Goal: Task Accomplishment & Management: Use online tool/utility

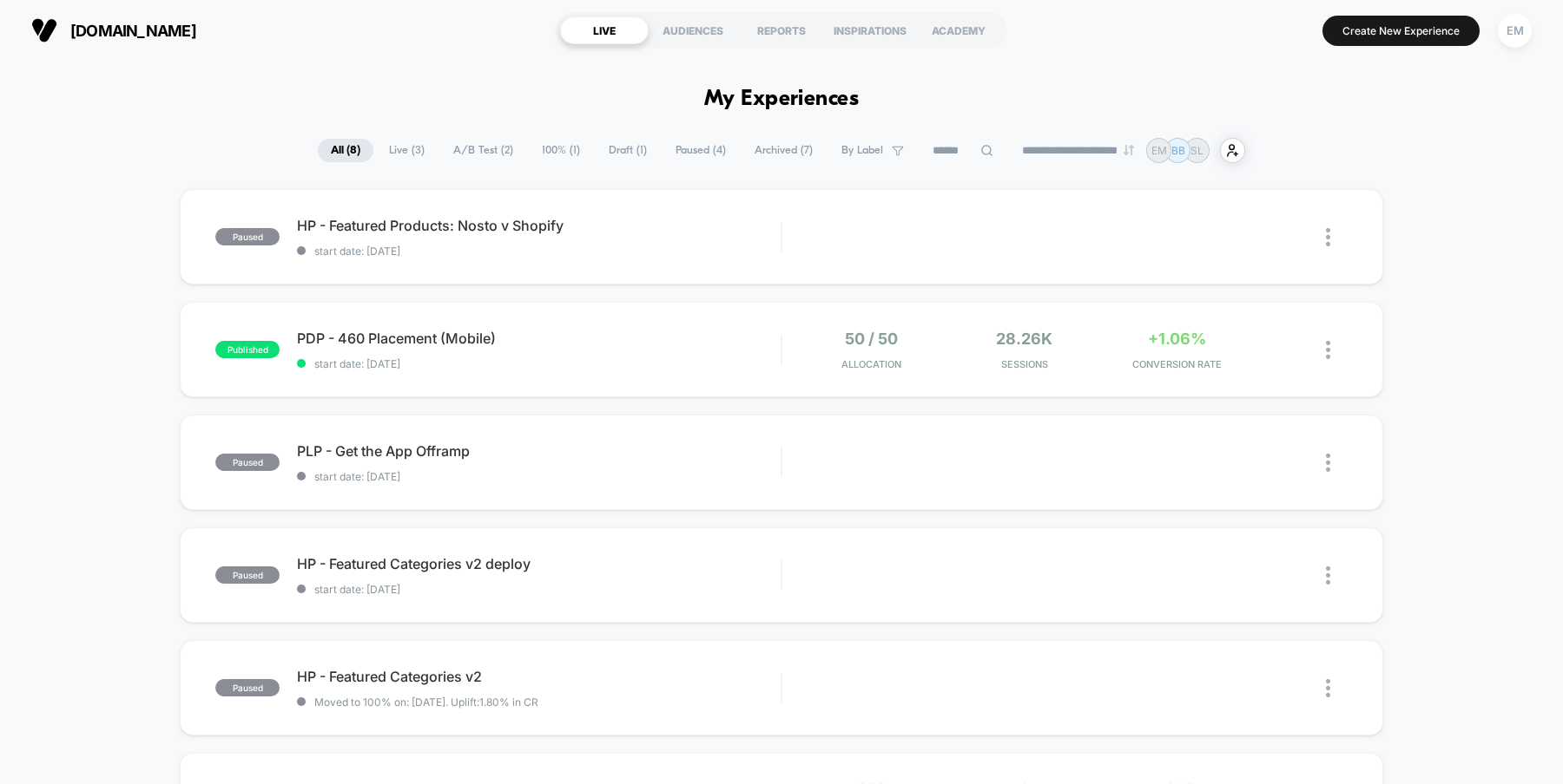
click at [1452, 361] on div "paused HP - Featured Products: Nosto v Shopify start date: 9/18/2025 Edit Dupli…" at bounding box center [782, 675] width 1563 height 972
click at [607, 227] on span "HP - Featured Products: Nosto v Shopify Click to edit experience details" at bounding box center [538, 226] width 483 height 18
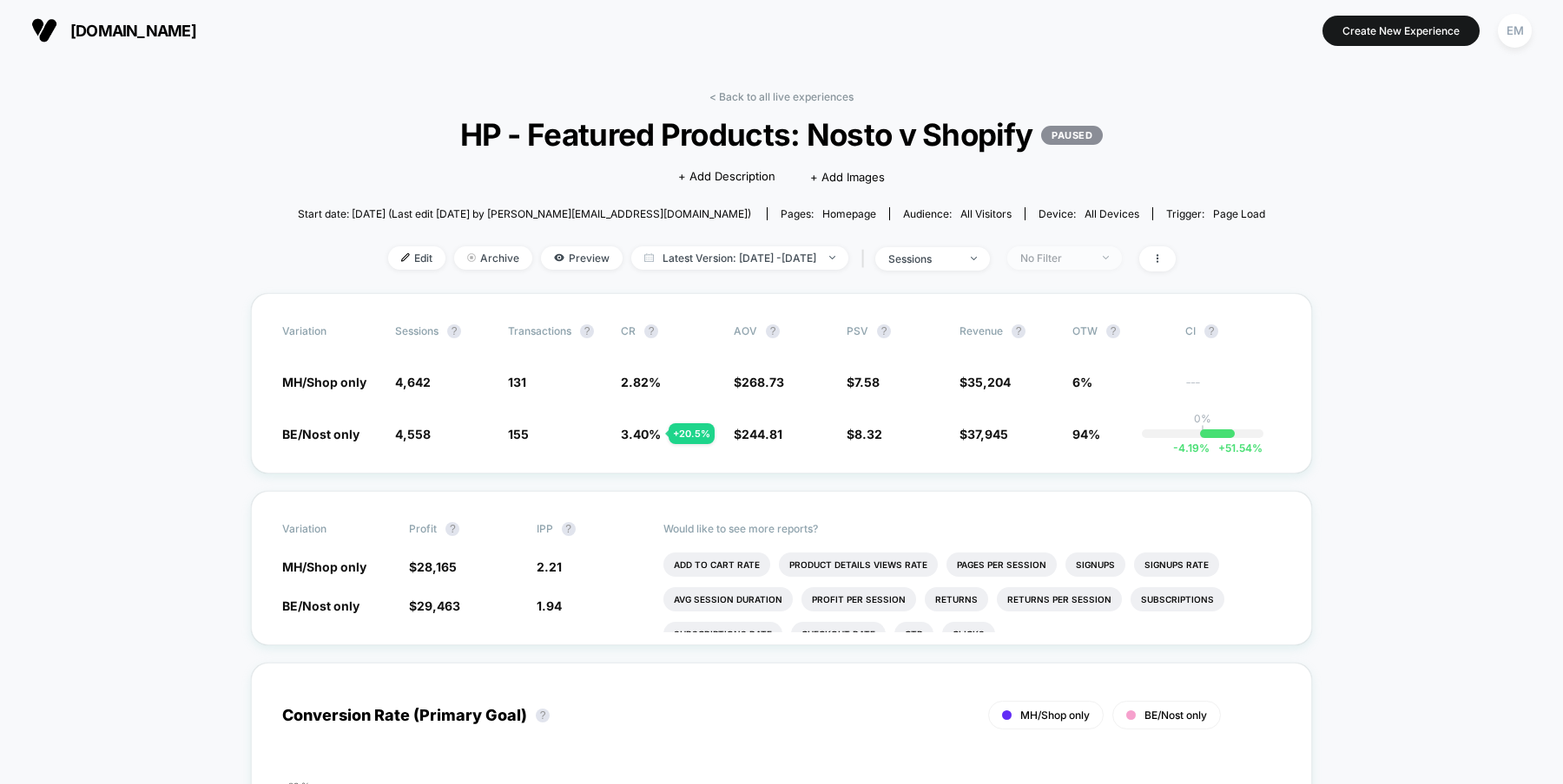
click at [1090, 257] on div "No Filter" at bounding box center [1054, 258] width 70 height 13
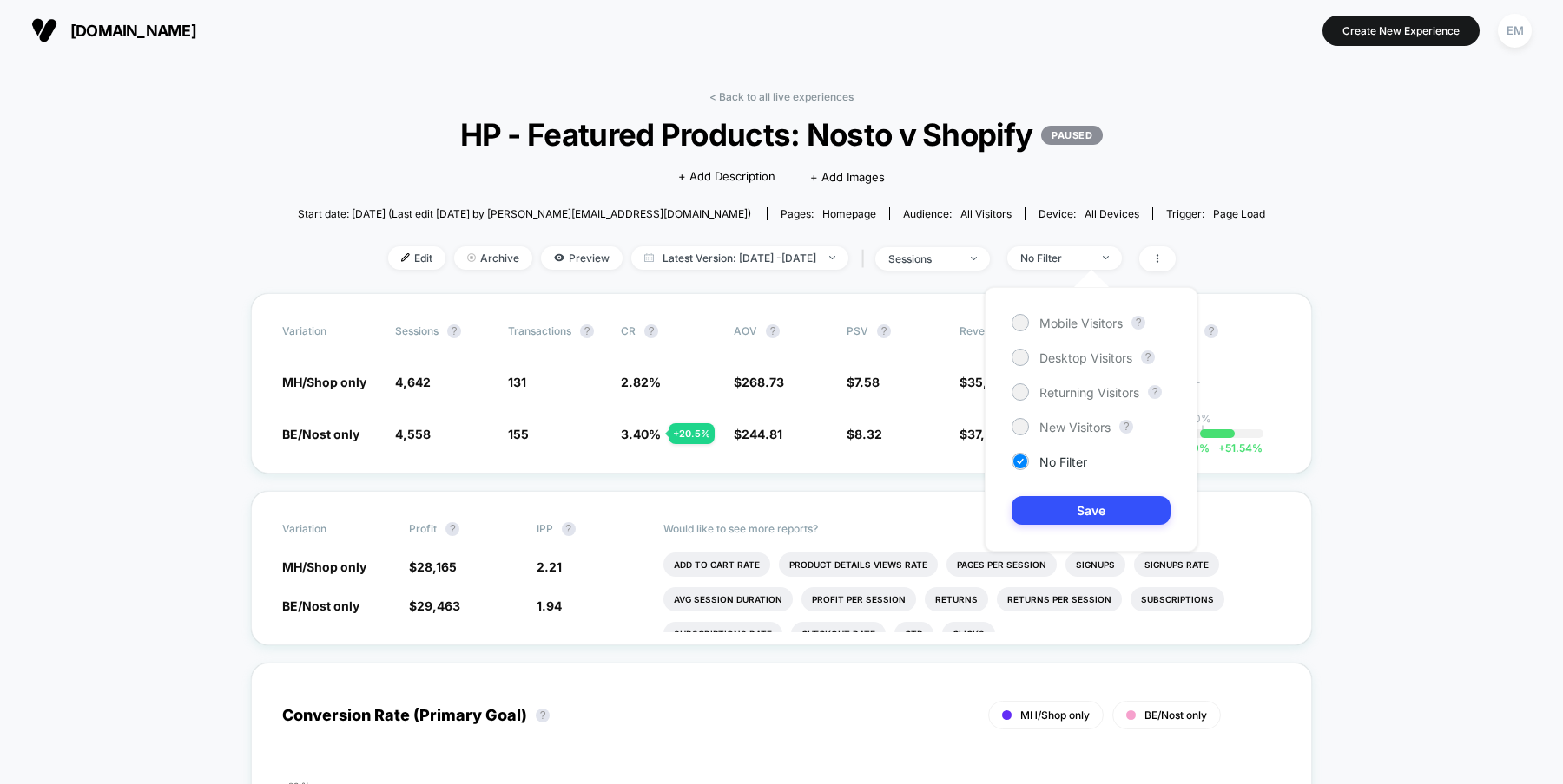
click at [1022, 313] on div "Mobile Visitors ? Desktop Visitors ? Returning Visitors ? New Visitors ? No Fil…" at bounding box center [1091, 419] width 213 height 265
click at [1020, 323] on div at bounding box center [1019, 322] width 13 height 13
click at [1064, 508] on button "Save" at bounding box center [1091, 511] width 158 height 29
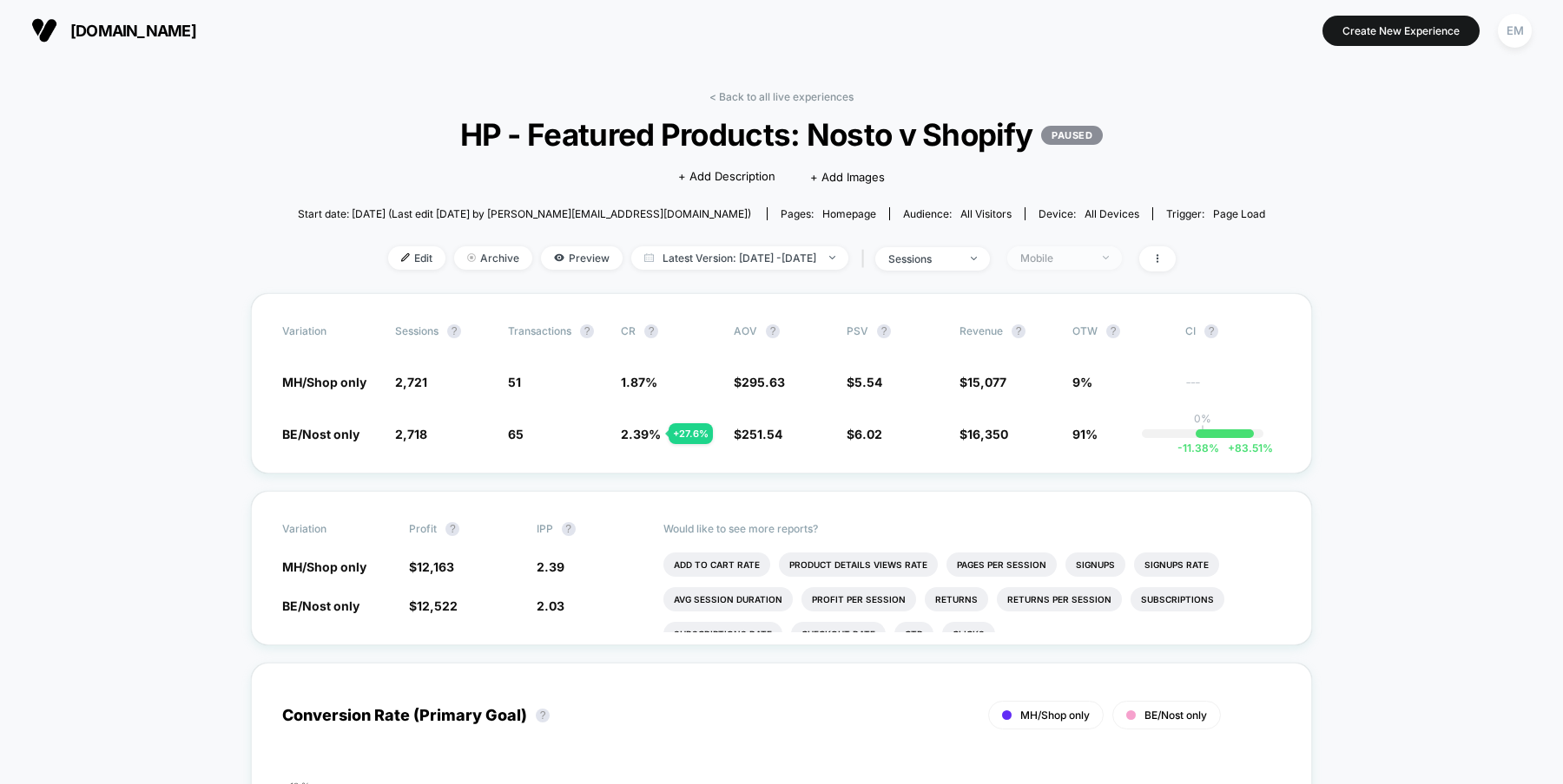
click at [1090, 260] on div "Mobile" at bounding box center [1054, 258] width 70 height 13
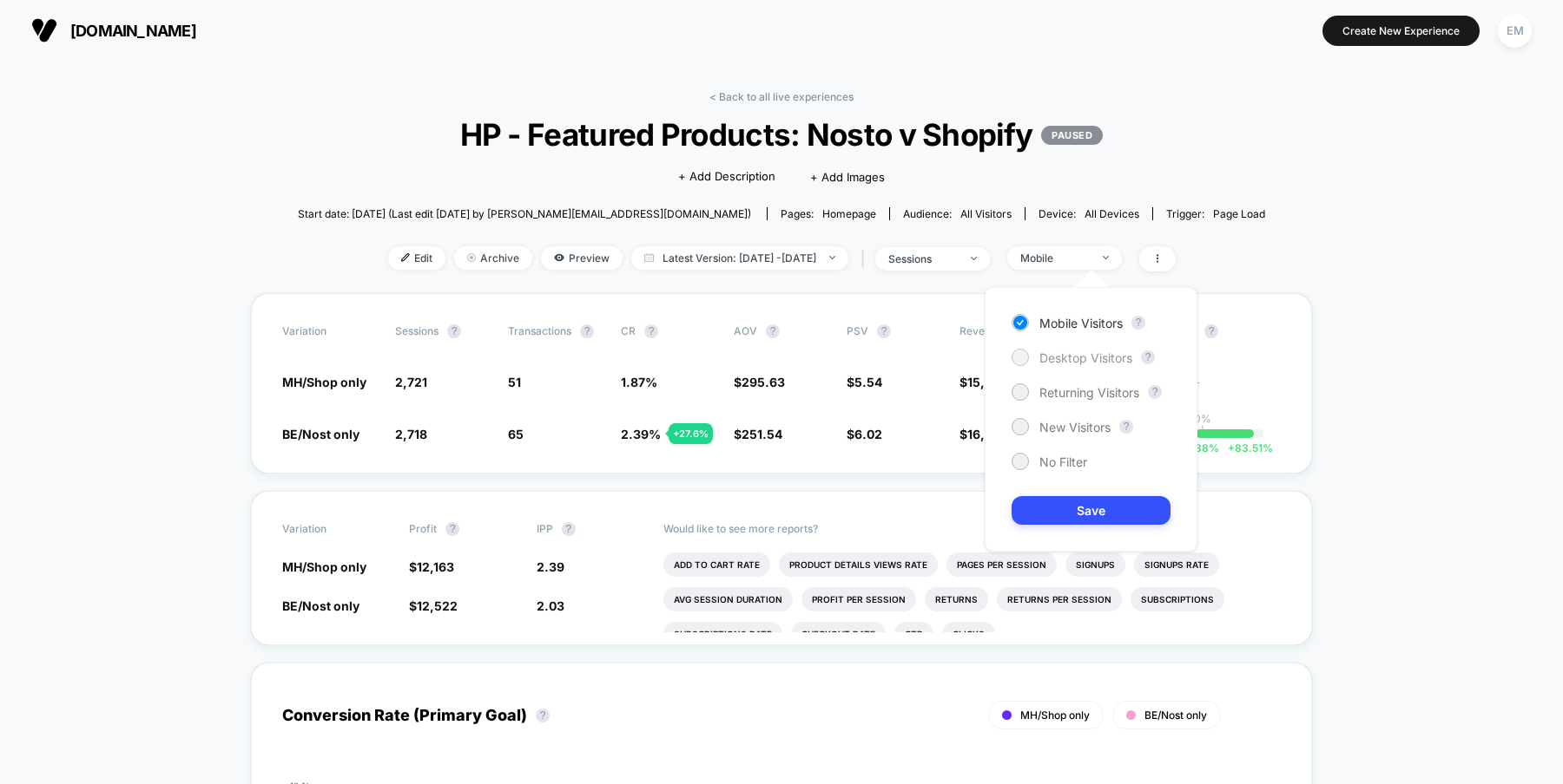
click at [1024, 356] on div at bounding box center [1019, 356] width 13 height 13
click at [1058, 508] on button "Save" at bounding box center [1091, 511] width 158 height 29
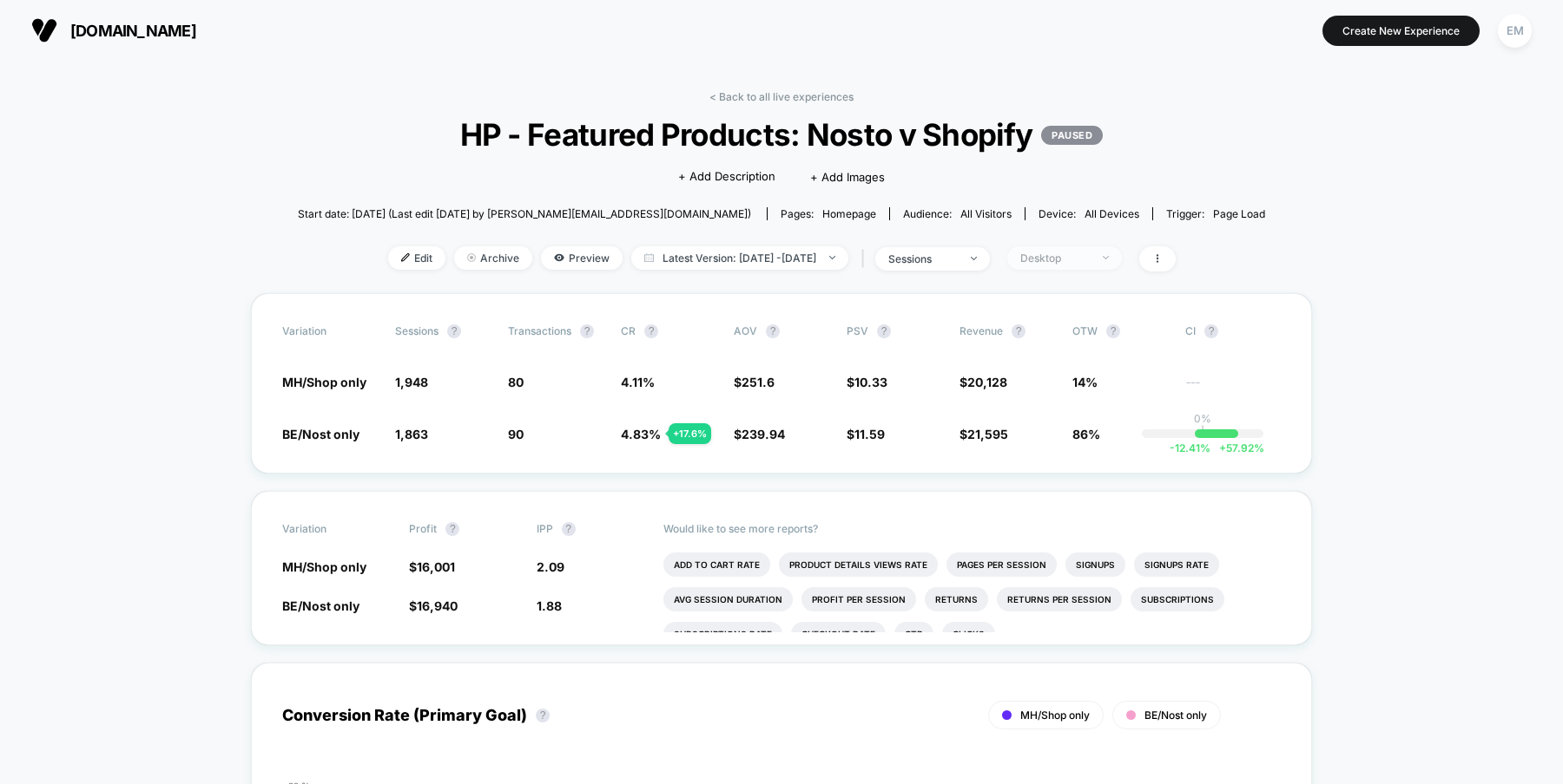
click at [1090, 256] on div "Desktop" at bounding box center [1054, 258] width 70 height 13
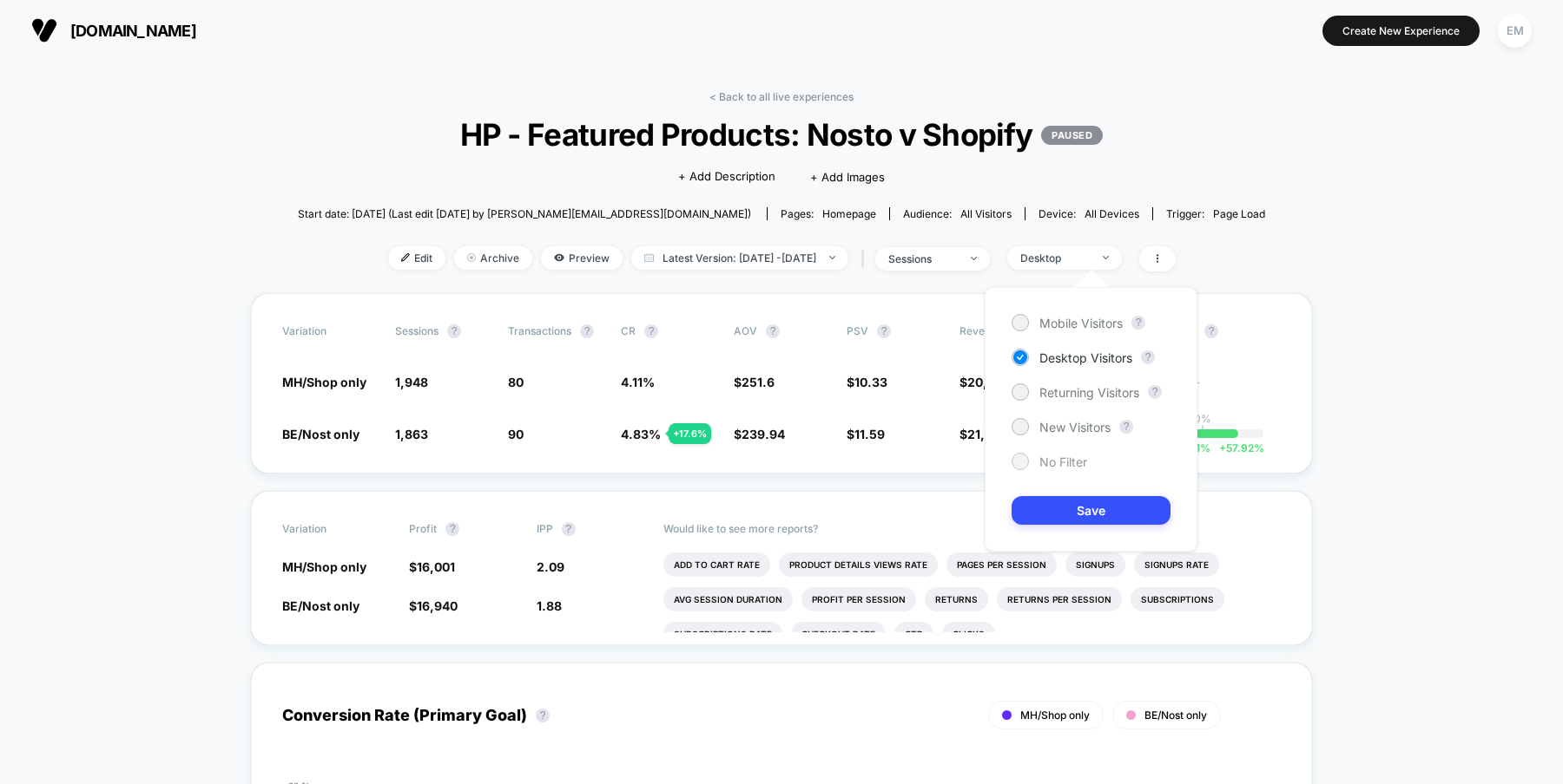
click at [1018, 459] on div at bounding box center [1019, 460] width 13 height 13
click at [1069, 518] on button "Save" at bounding box center [1091, 511] width 158 height 29
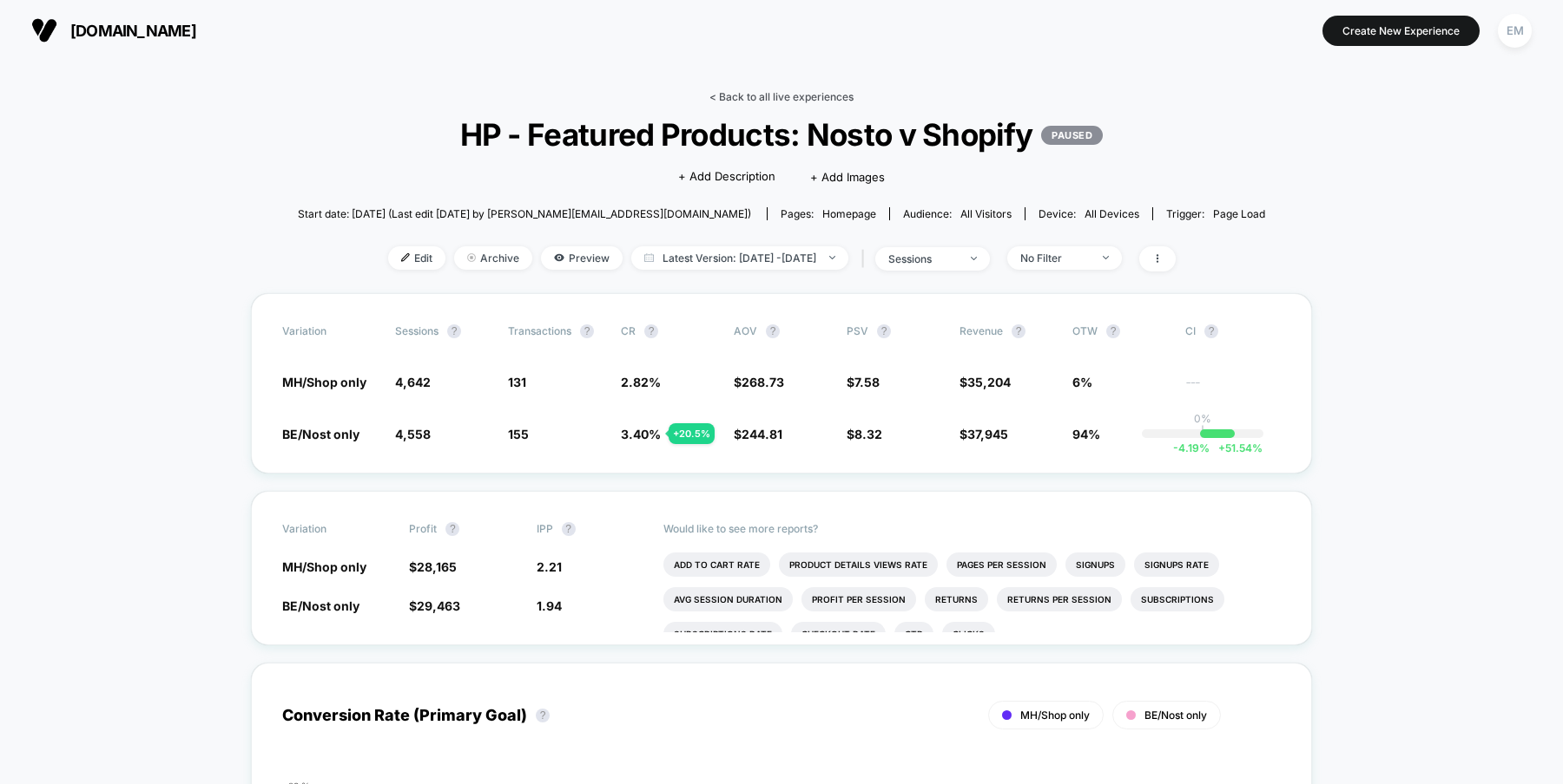
click at [769, 97] on link "< Back to all live experiences" at bounding box center [782, 96] width 144 height 13
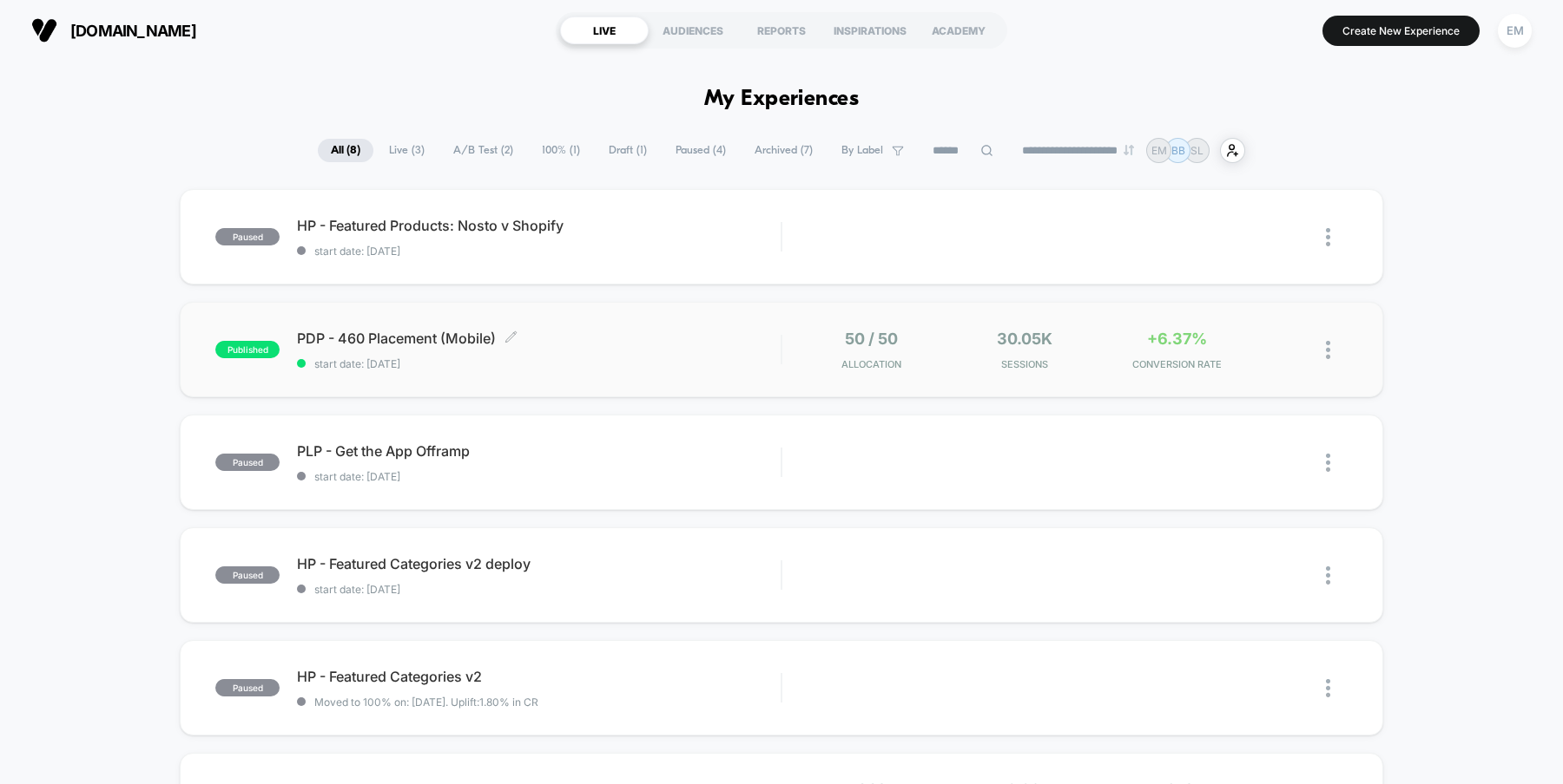
click at [448, 334] on span "PDP - 460 Placement (Mobile) Click to edit experience details" at bounding box center [538, 338] width 483 height 18
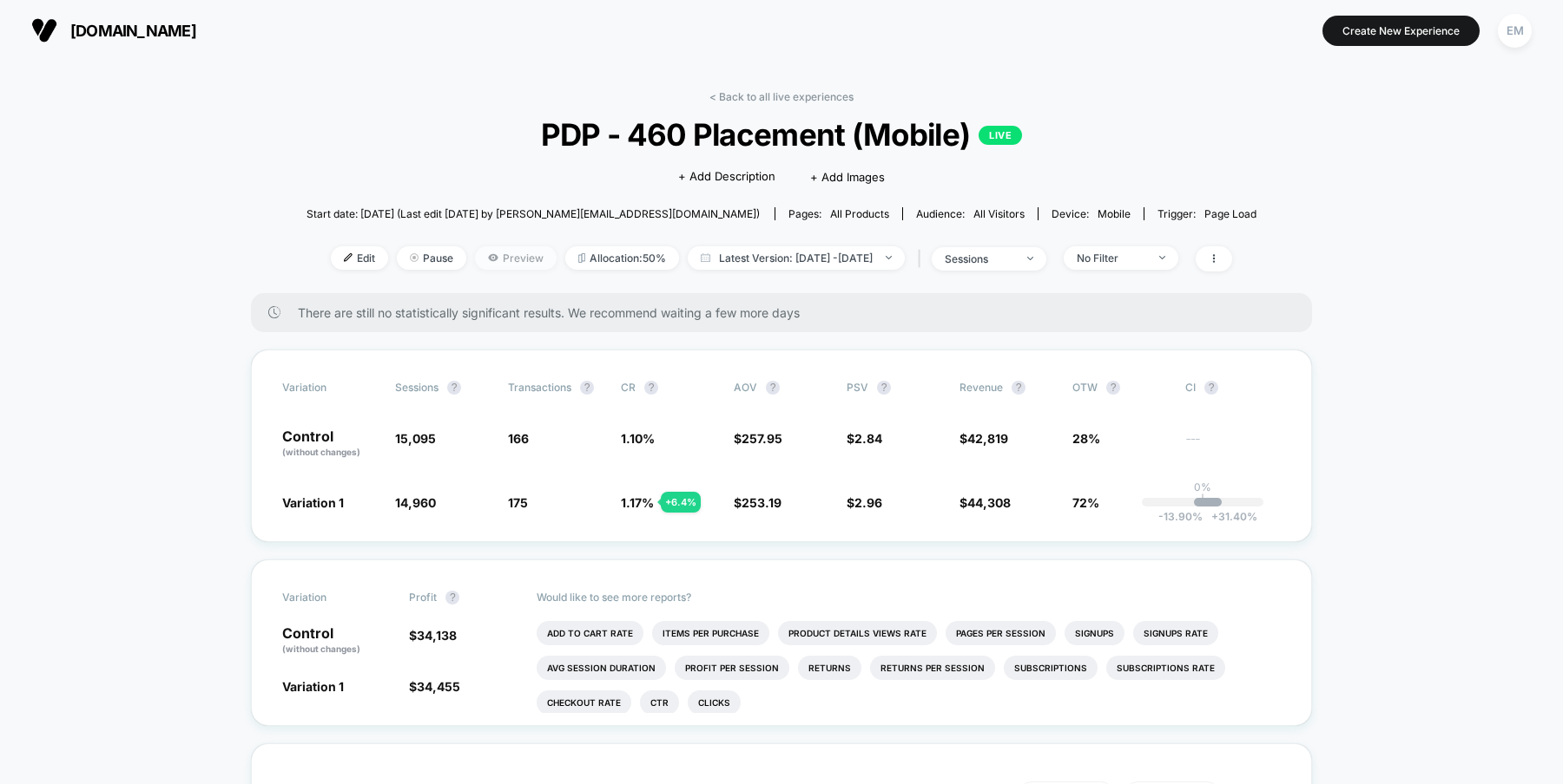
click at [474, 255] on span "Preview" at bounding box center [515, 259] width 82 height 24
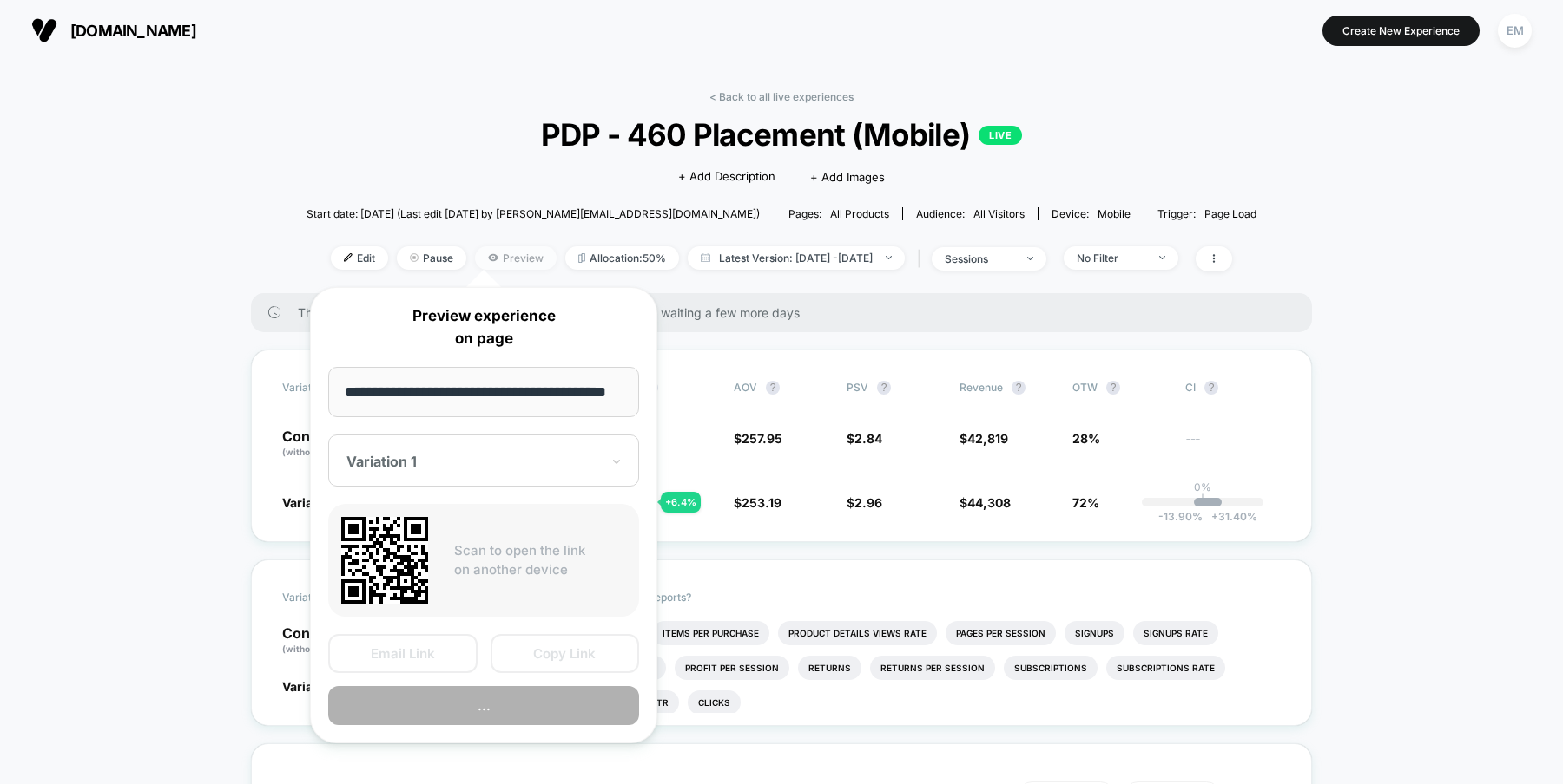
scroll to position [0, 9]
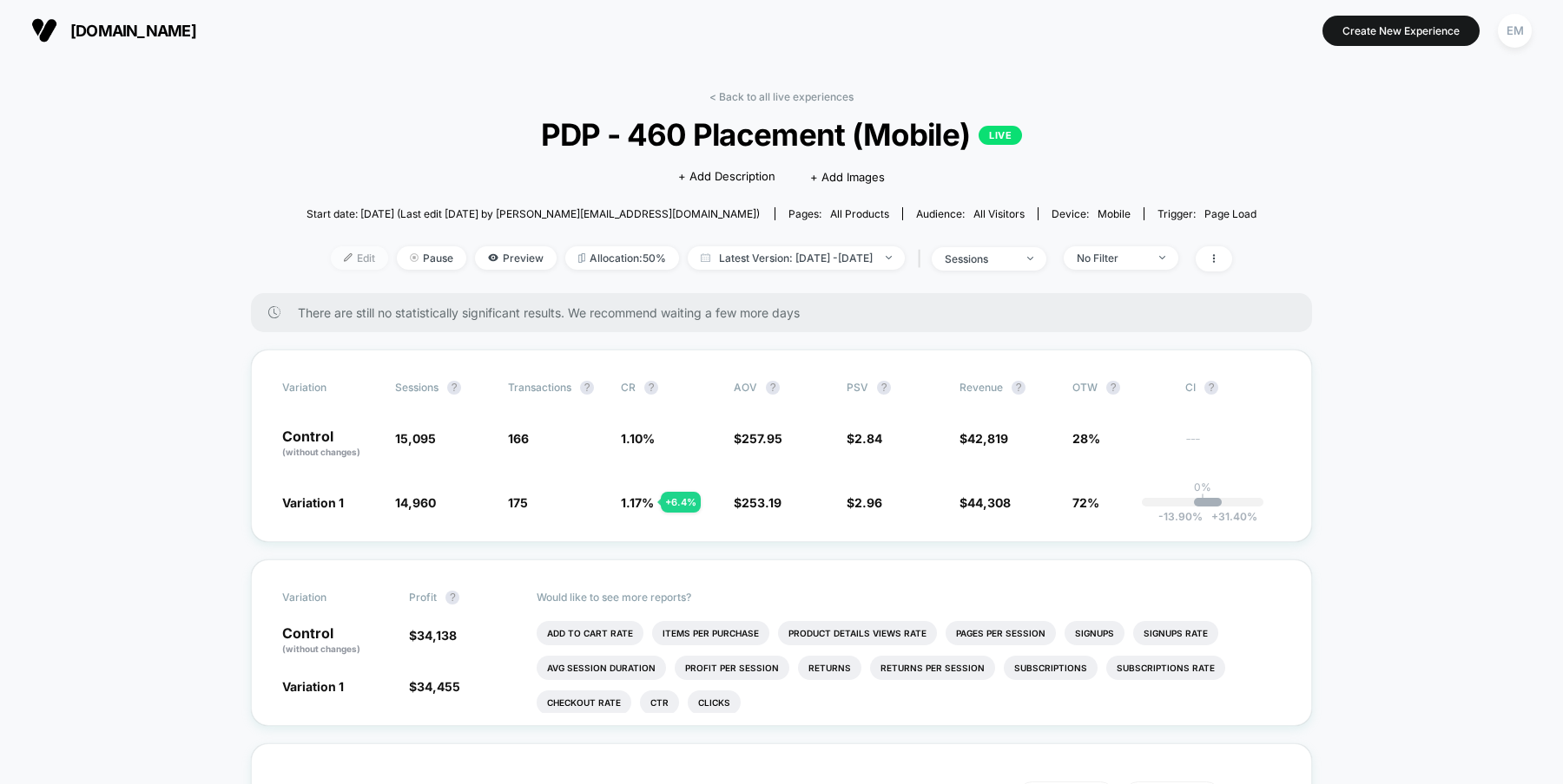
click at [331, 264] on span "Edit" at bounding box center [359, 259] width 57 height 24
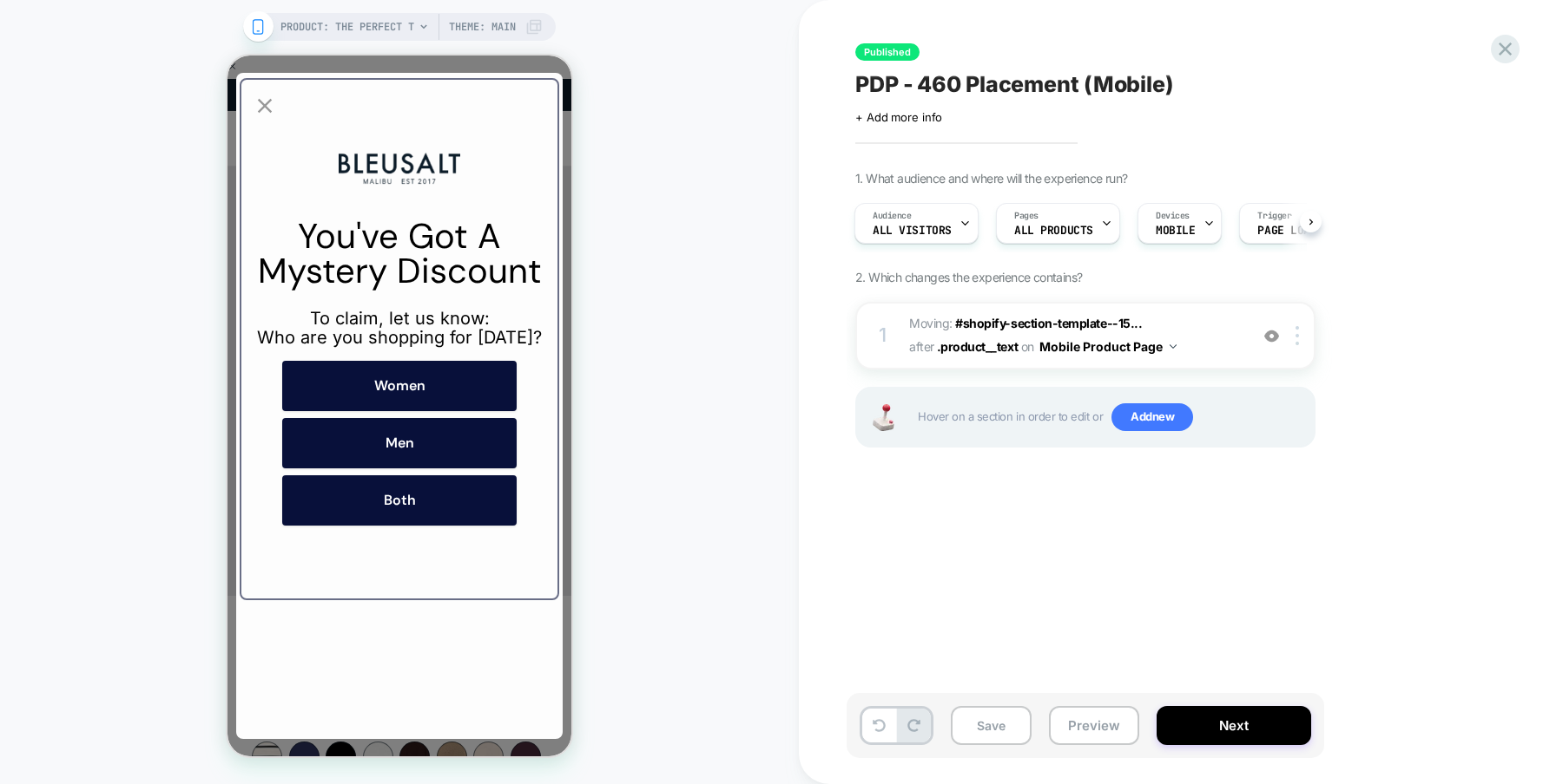
click at [636, 129] on div "PRODUCT: The Perfect T PRODUCT: The Perfect T Theme: MAIN" at bounding box center [399, 392] width 798 height 750
click at [264, 109] on icon "Close popup" at bounding box center [265, 105] width 25 height 25
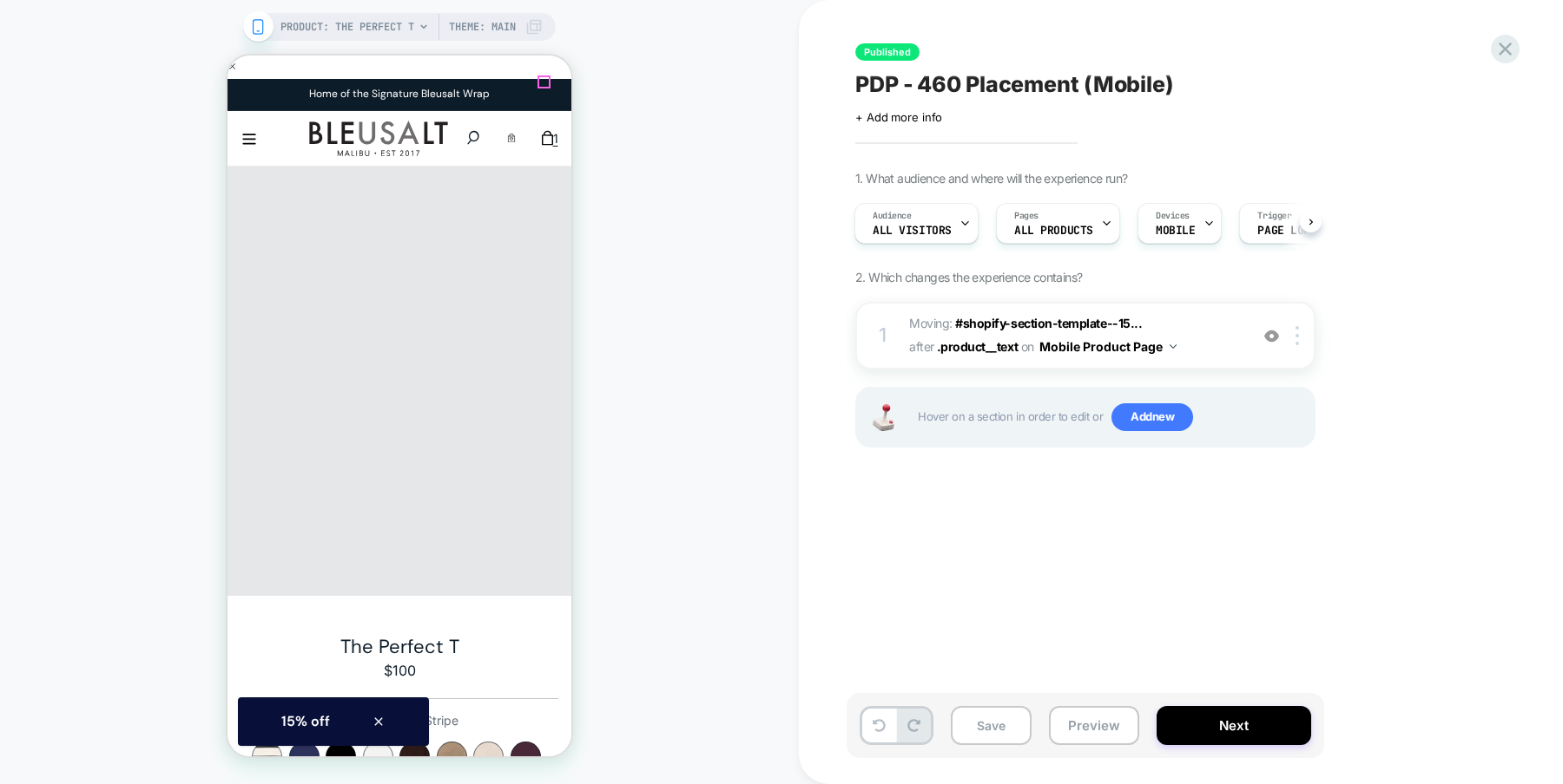
click at [855, 83] on icon "Close" at bounding box center [861, 83] width 12 height 12
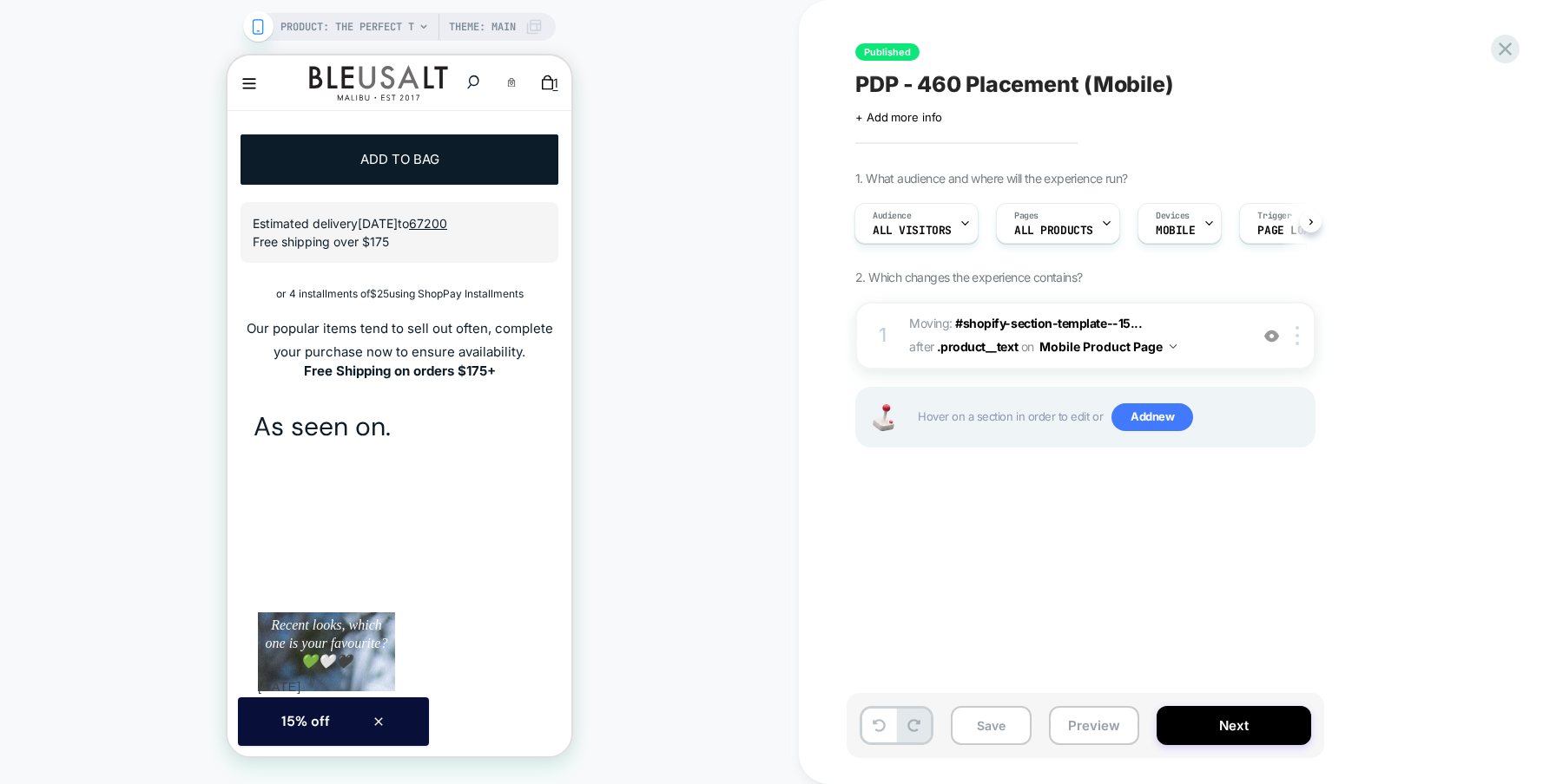
scroll to position [861, 0]
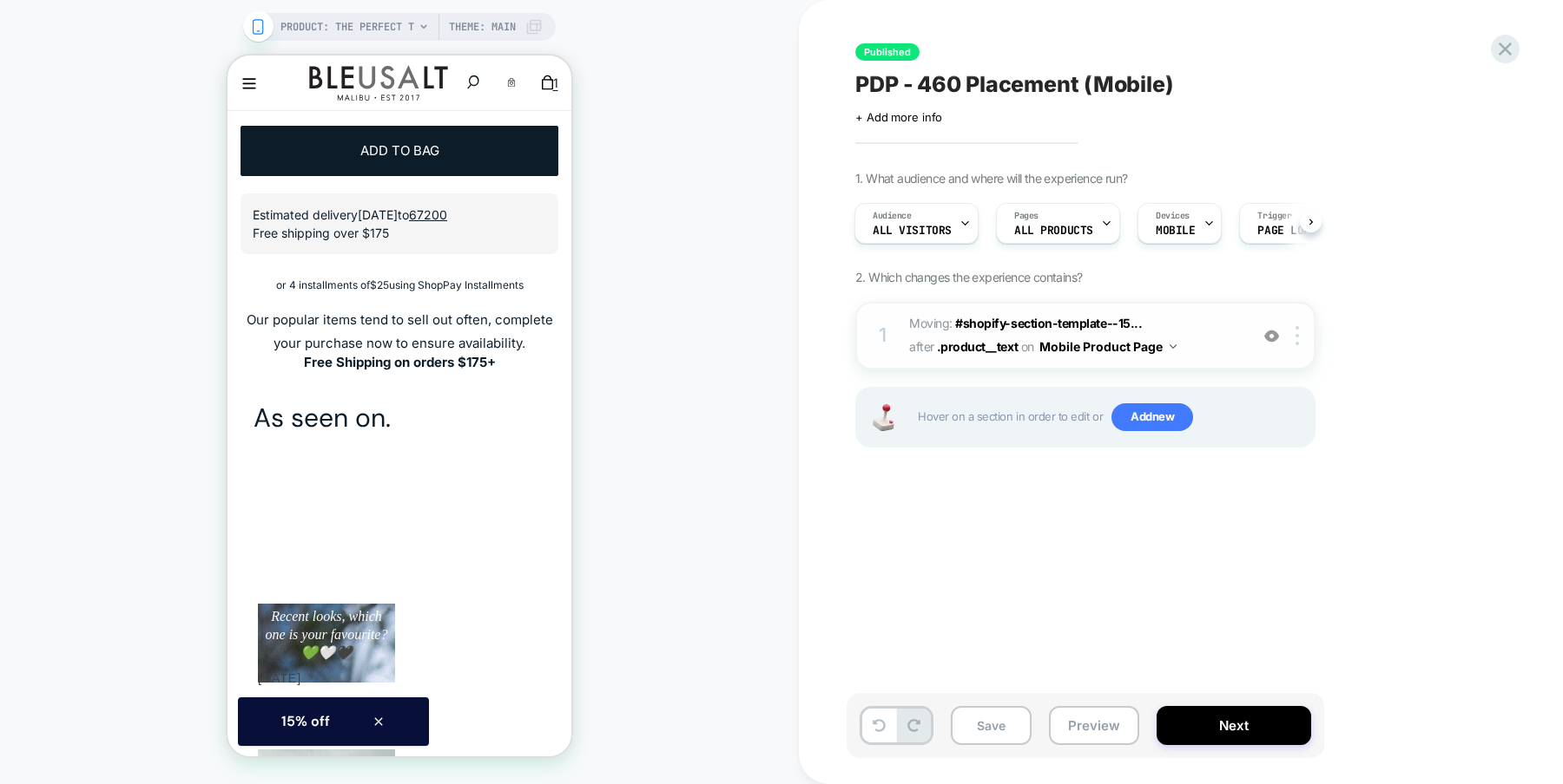
click at [1273, 339] on img at bounding box center [1271, 335] width 15 height 15
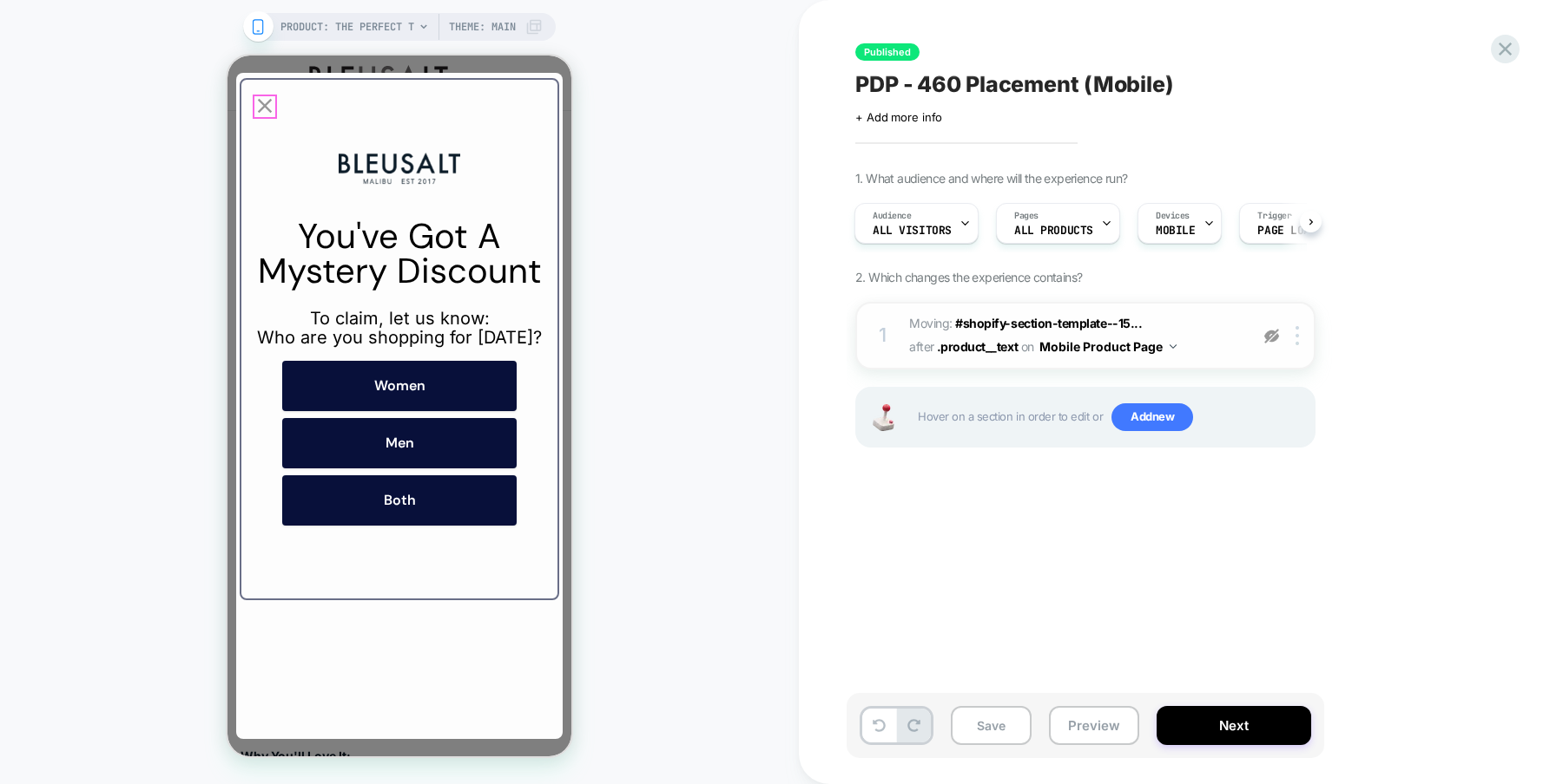
click at [267, 106] on icon "Close popup" at bounding box center [265, 105] width 25 height 25
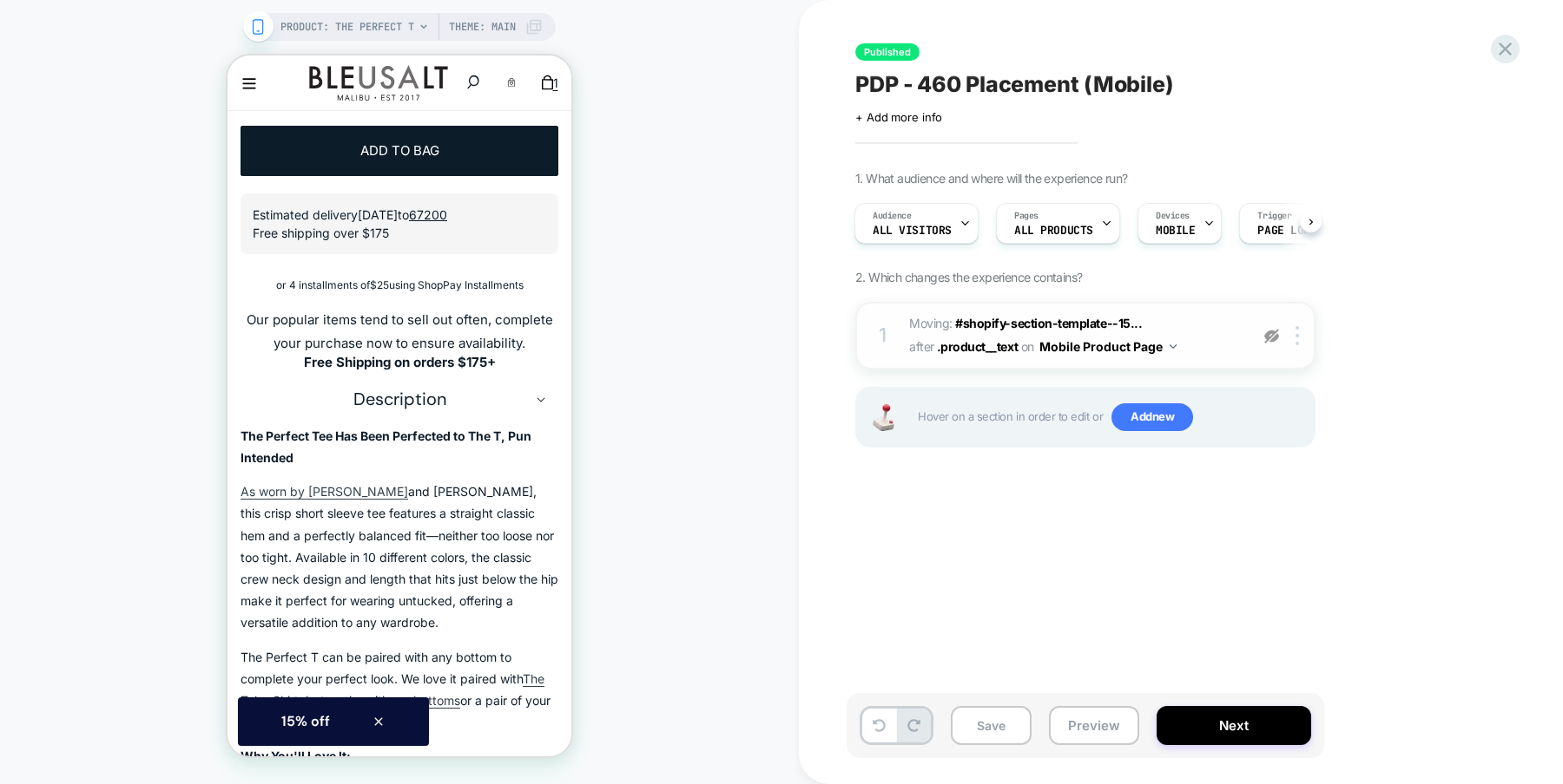
click at [1270, 330] on img at bounding box center [1271, 335] width 15 height 15
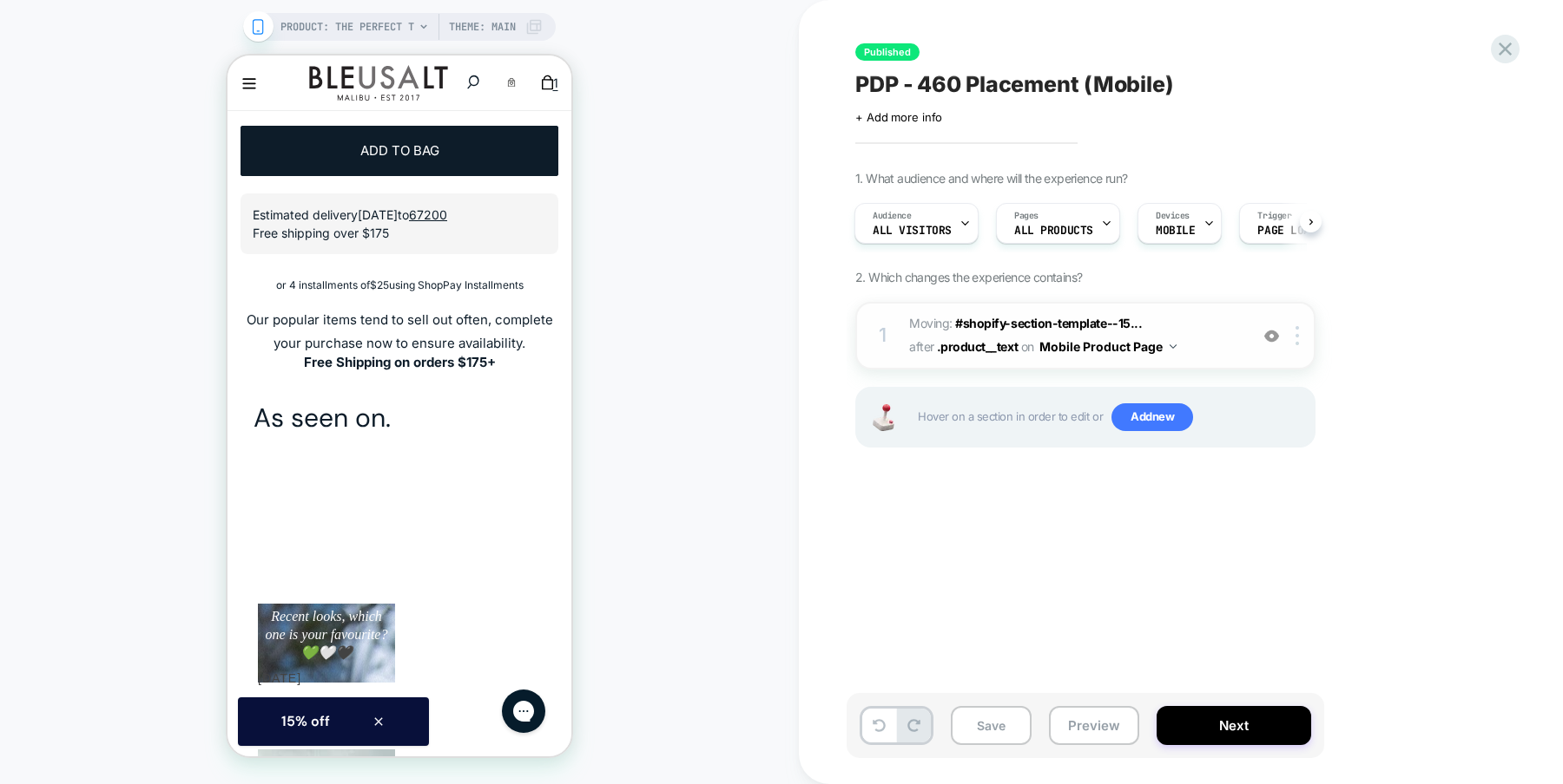
scroll to position [0, 0]
click at [1505, 43] on icon at bounding box center [1505, 49] width 24 height 24
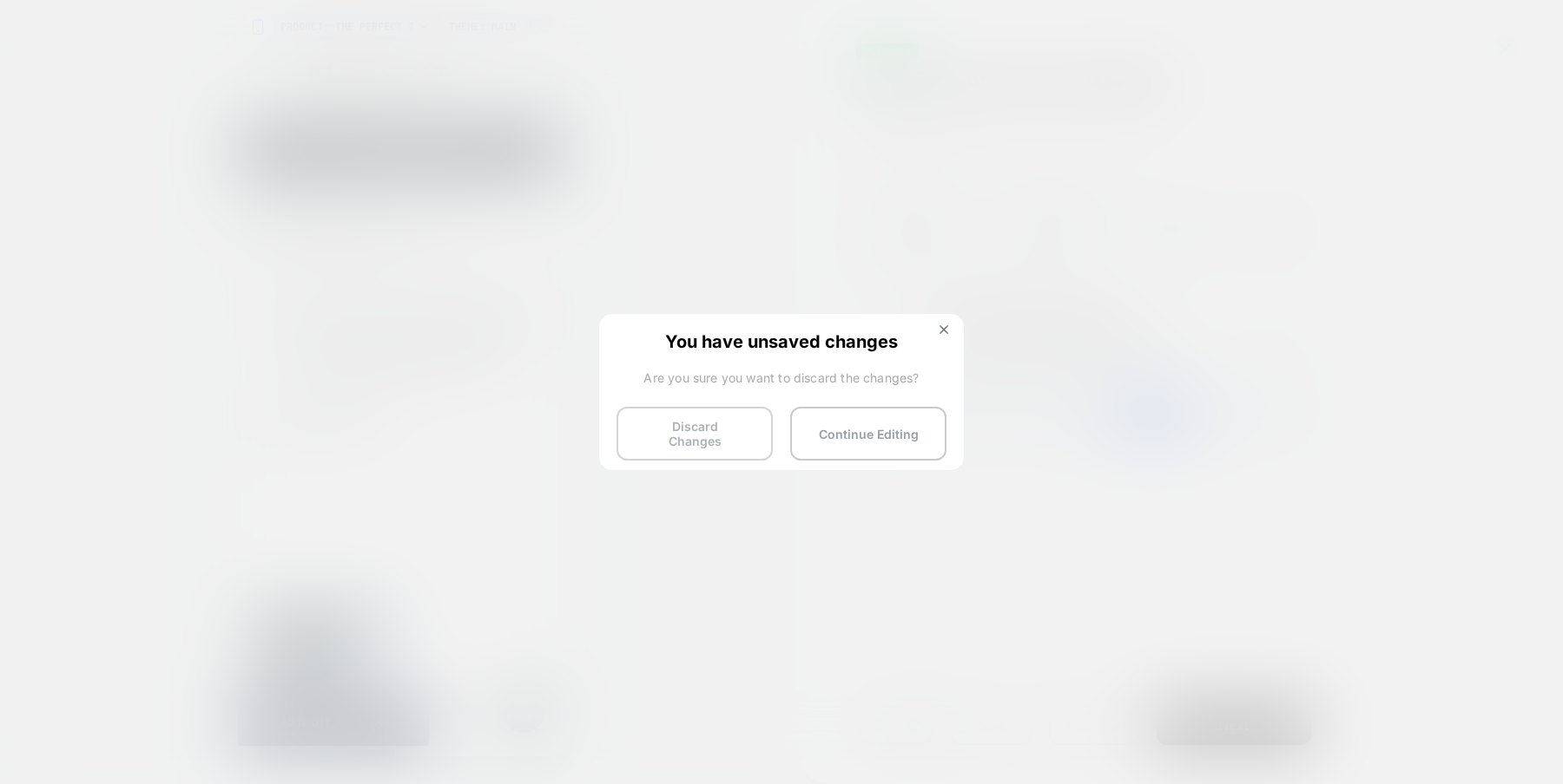
click at [712, 435] on button "Discard Changes" at bounding box center [694, 434] width 156 height 54
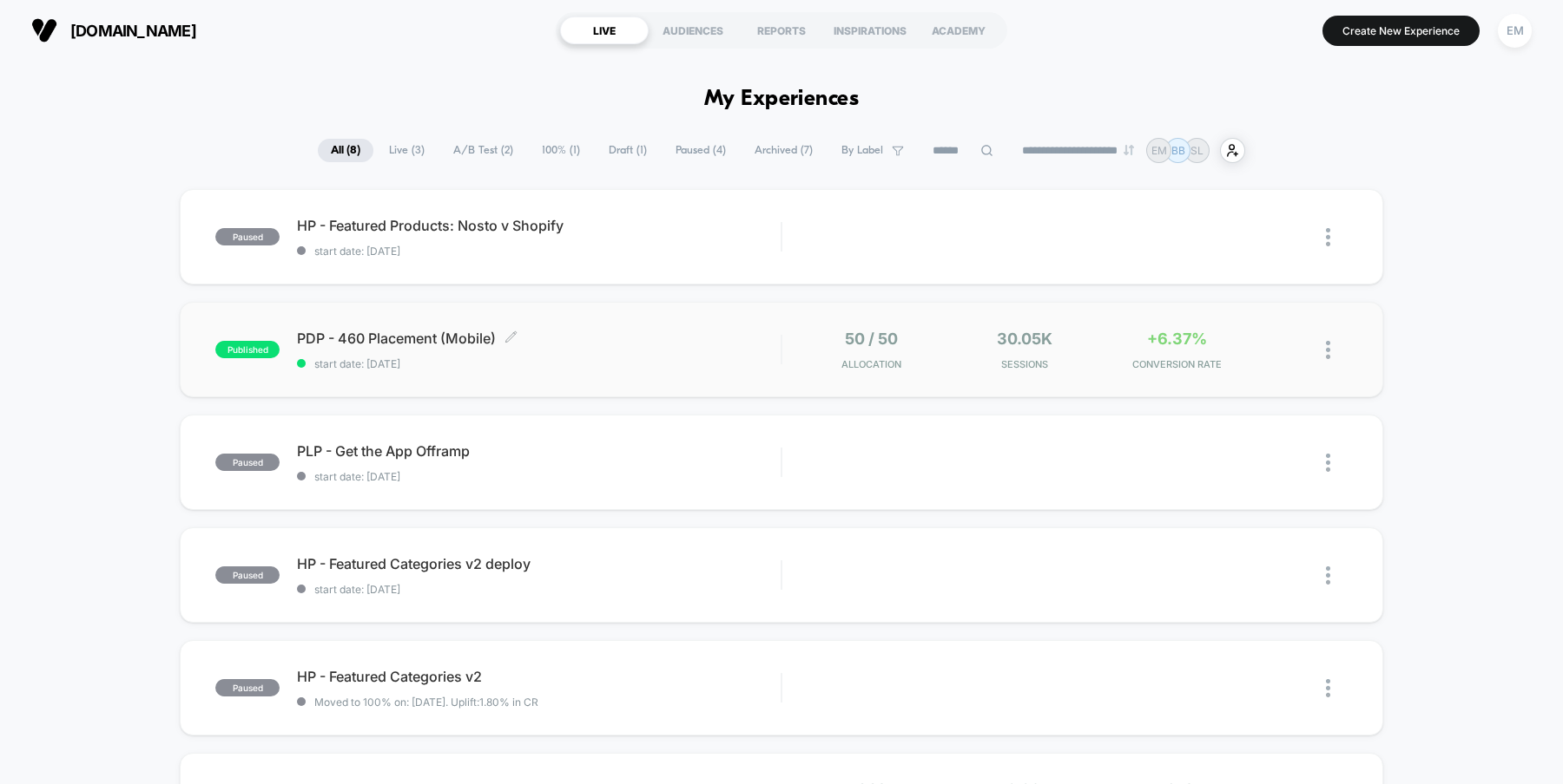
click at [532, 345] on span "PDP - 460 Placement (Mobile) Click to edit experience details" at bounding box center [538, 338] width 483 height 18
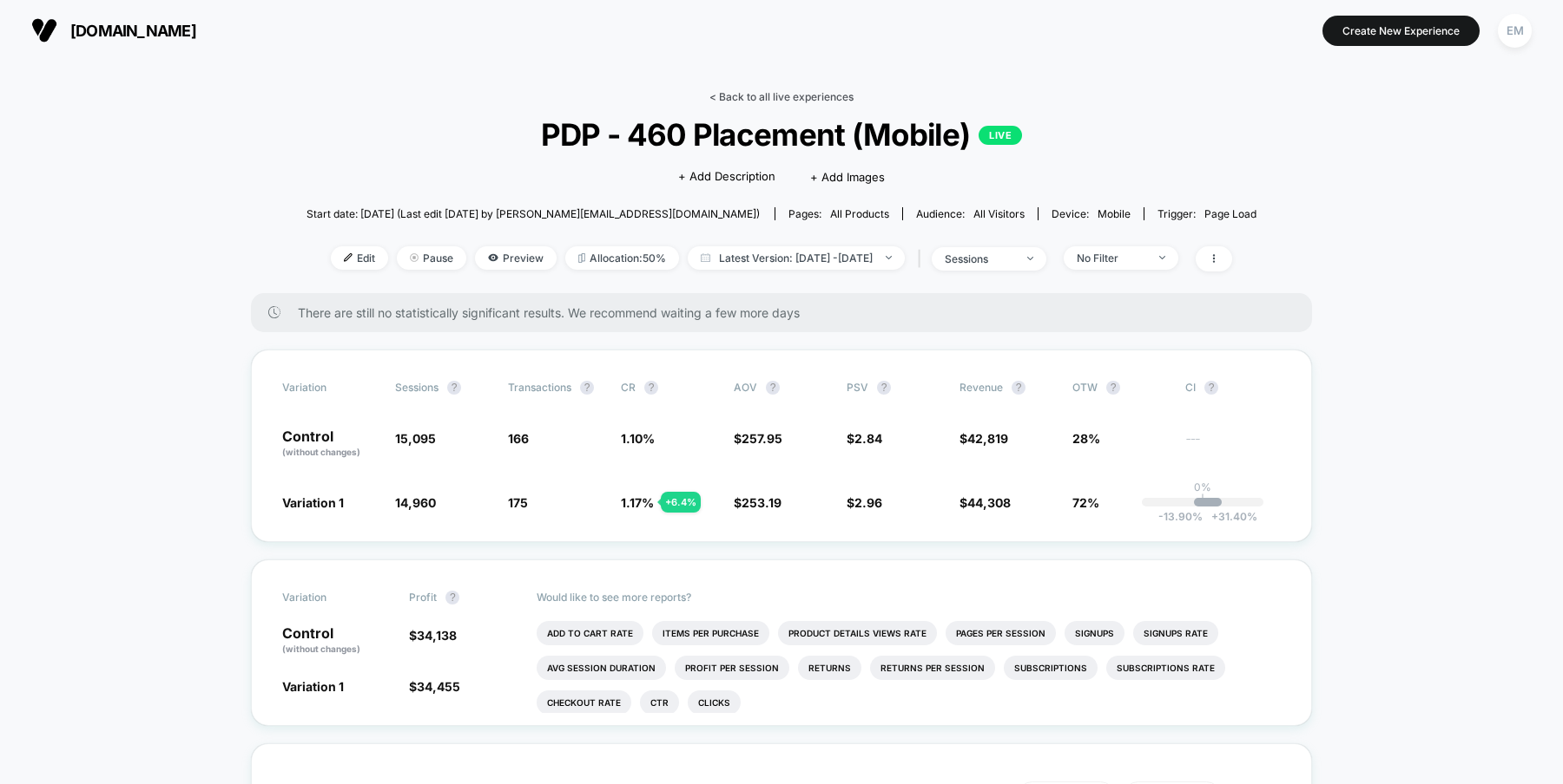
click at [788, 91] on link "< Back to all live experiences" at bounding box center [782, 96] width 144 height 13
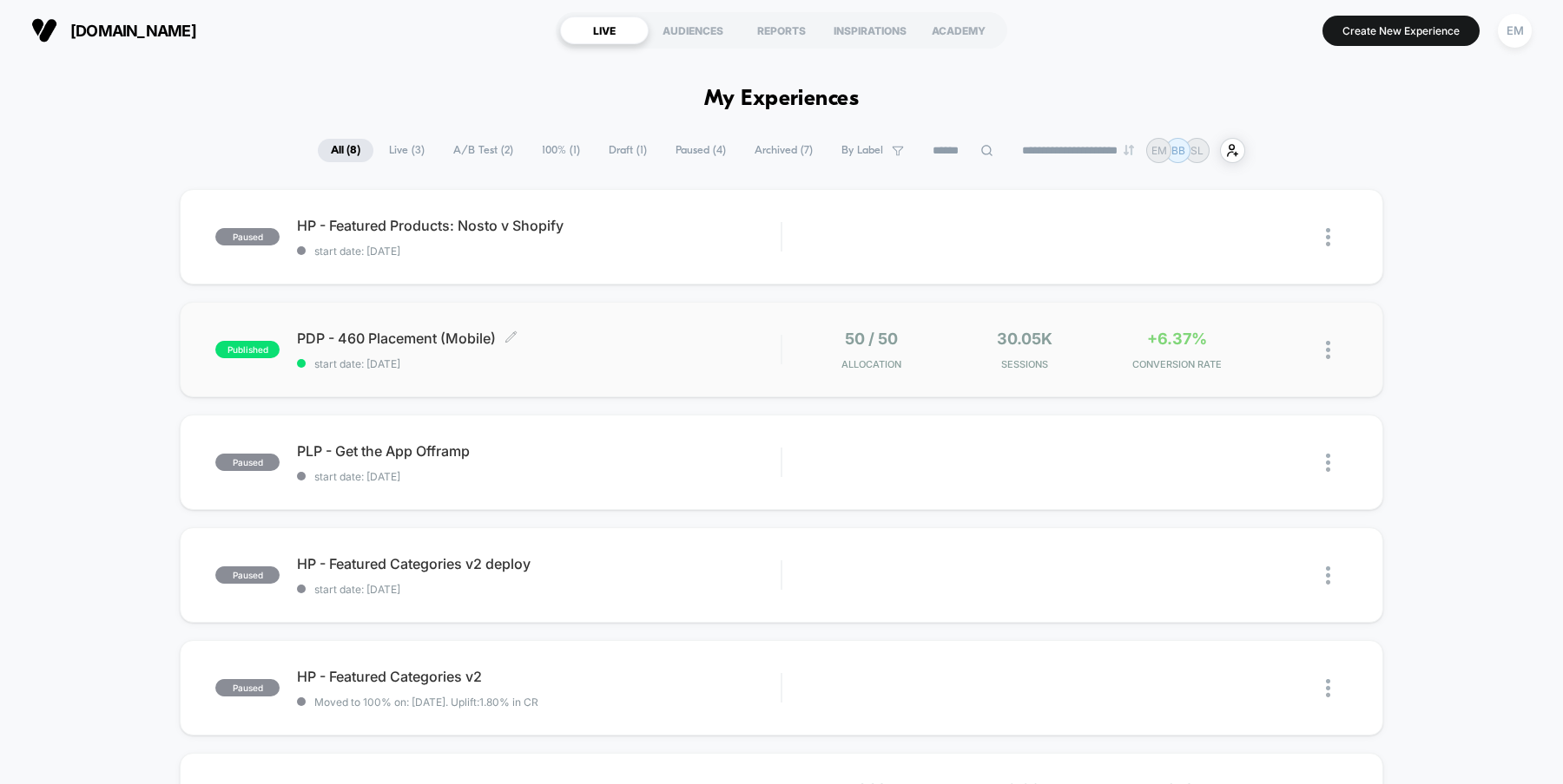
click at [436, 331] on span "PDP - 460 Placement (Mobile) Click to edit experience details" at bounding box center [538, 338] width 483 height 18
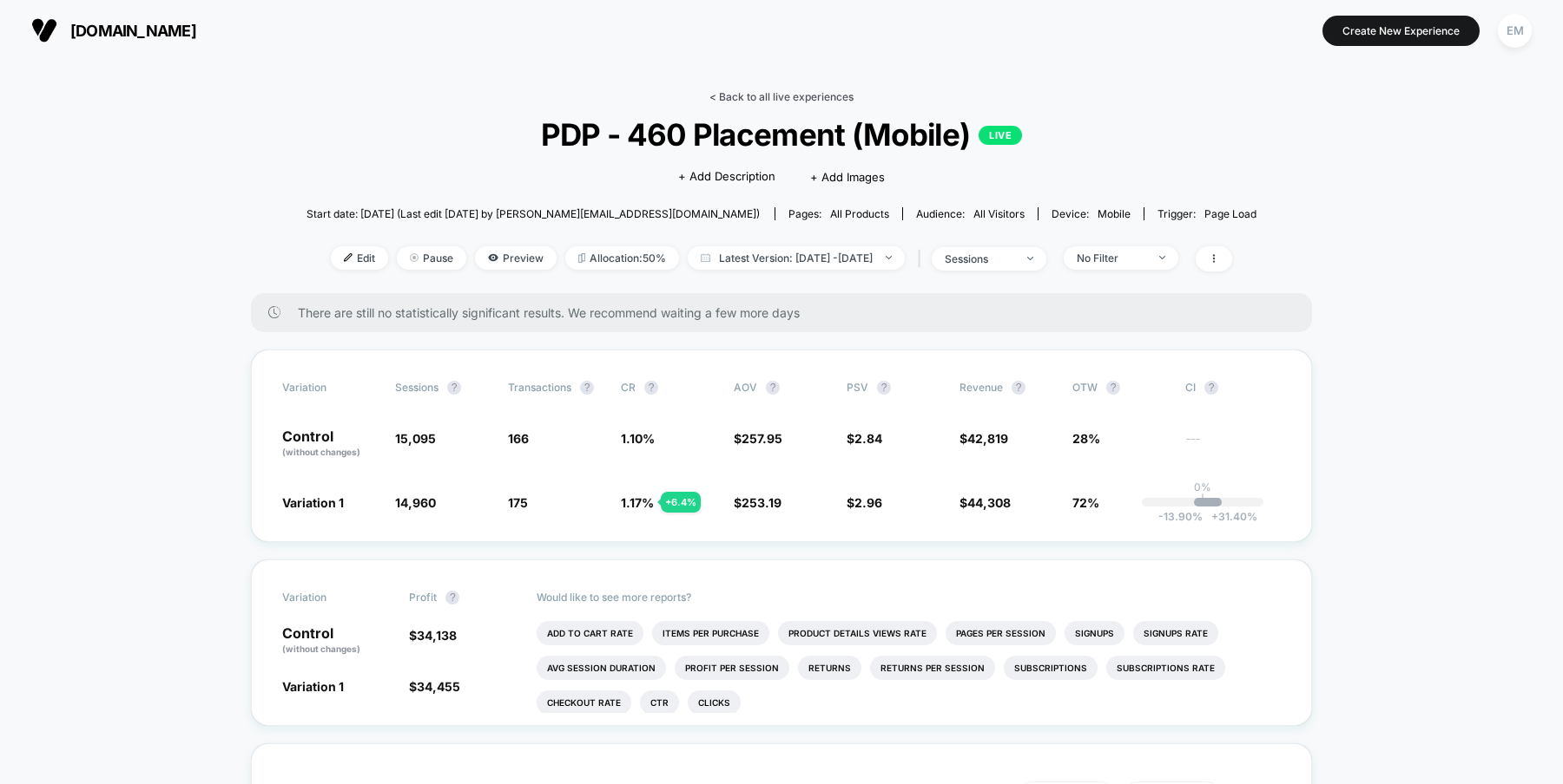
click at [757, 93] on link "< Back to all live experiences" at bounding box center [782, 96] width 144 height 13
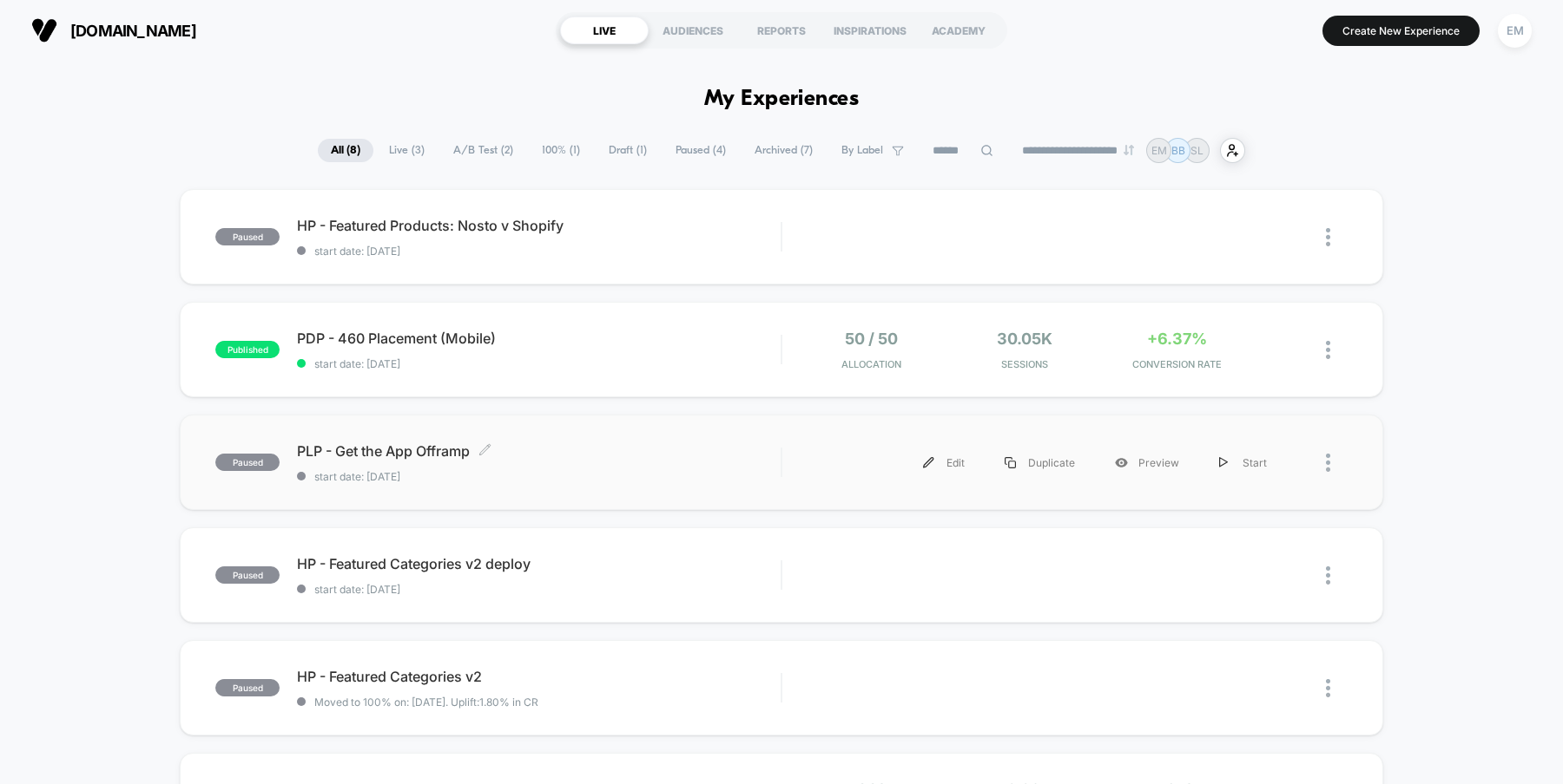
click at [650, 472] on span "start date: [DATE]" at bounding box center [538, 476] width 483 height 13
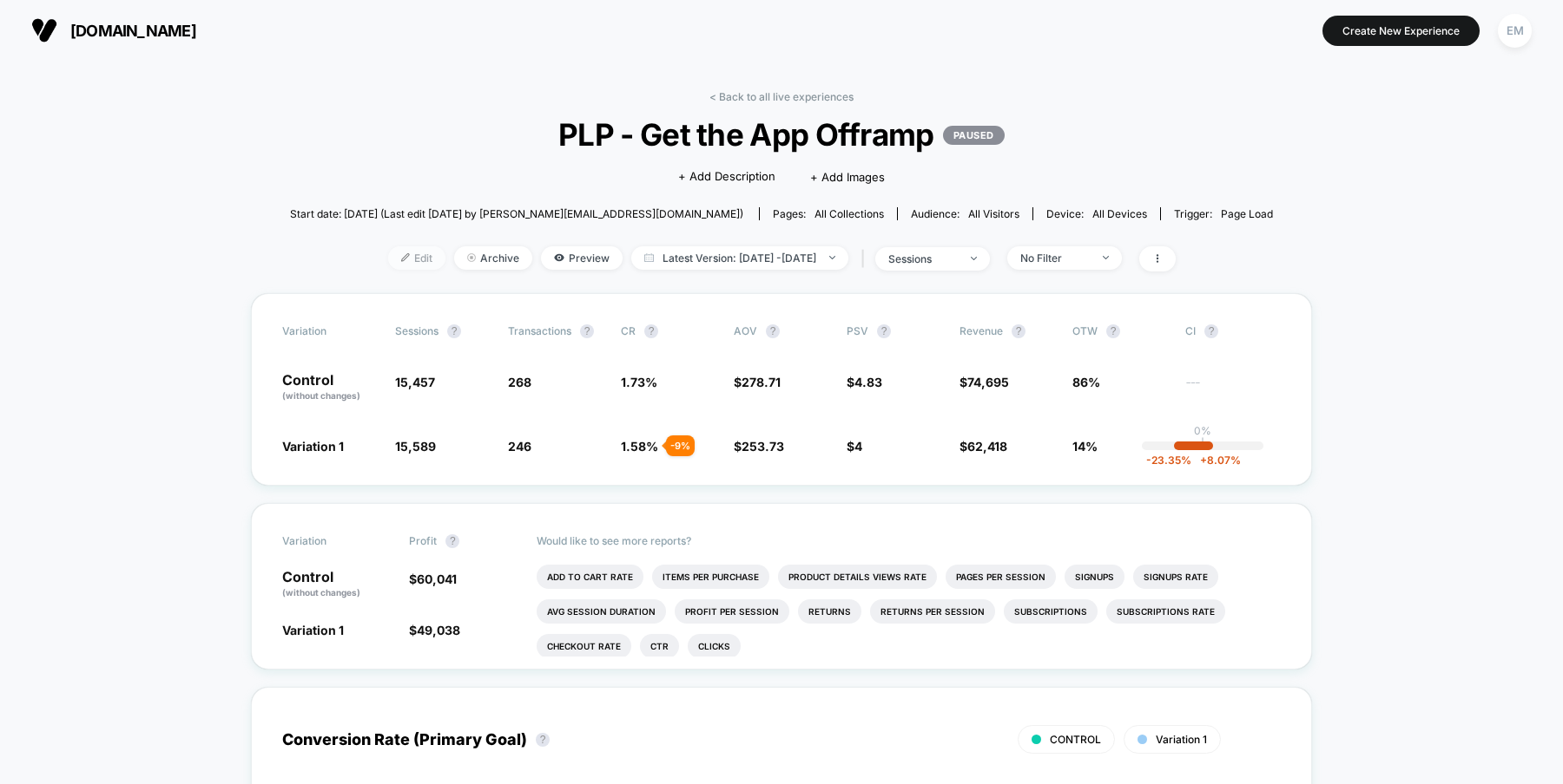
click at [388, 261] on span "Edit" at bounding box center [416, 259] width 57 height 24
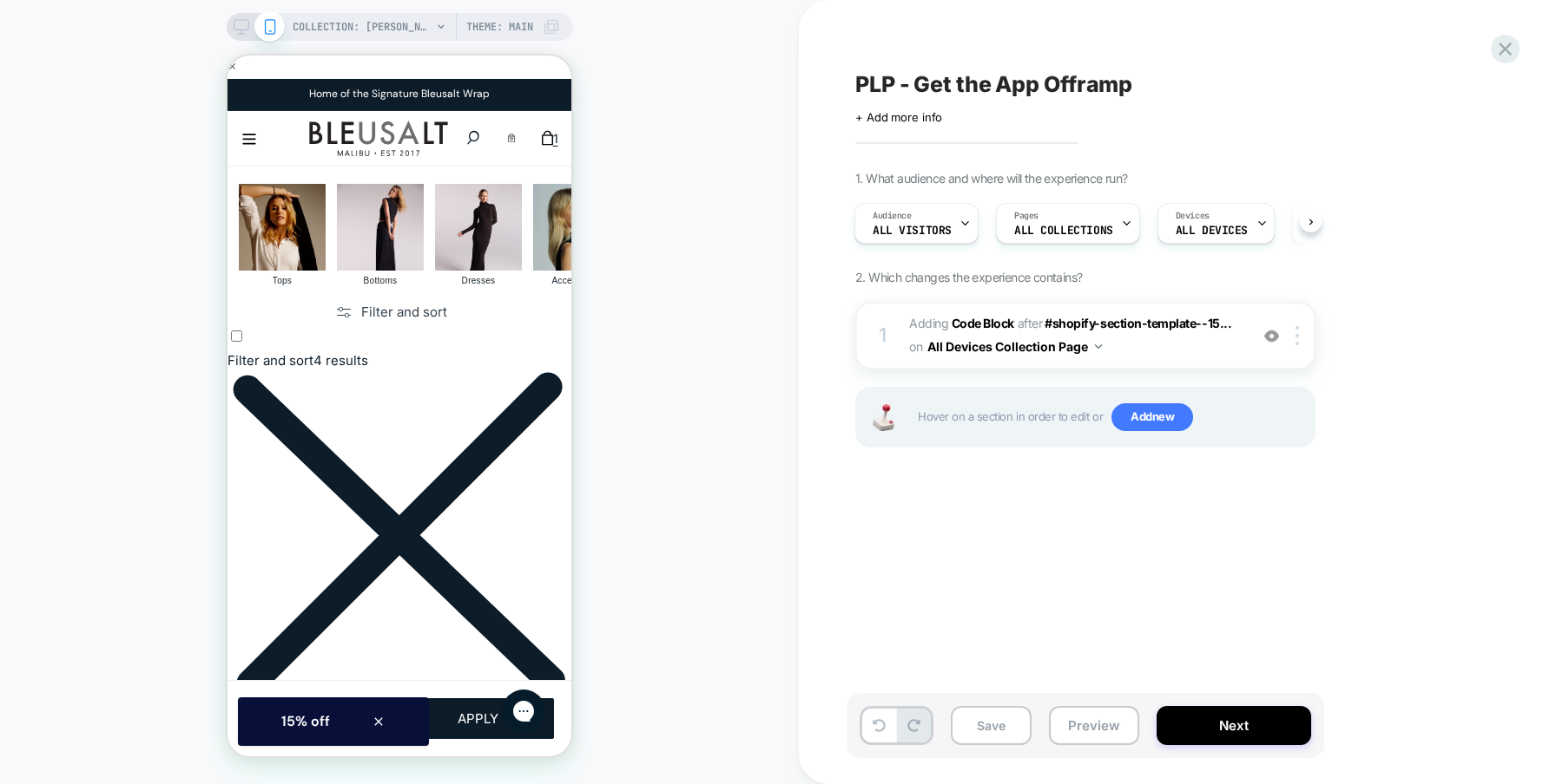
click at [236, 30] on rect at bounding box center [240, 25] width 15 height 10
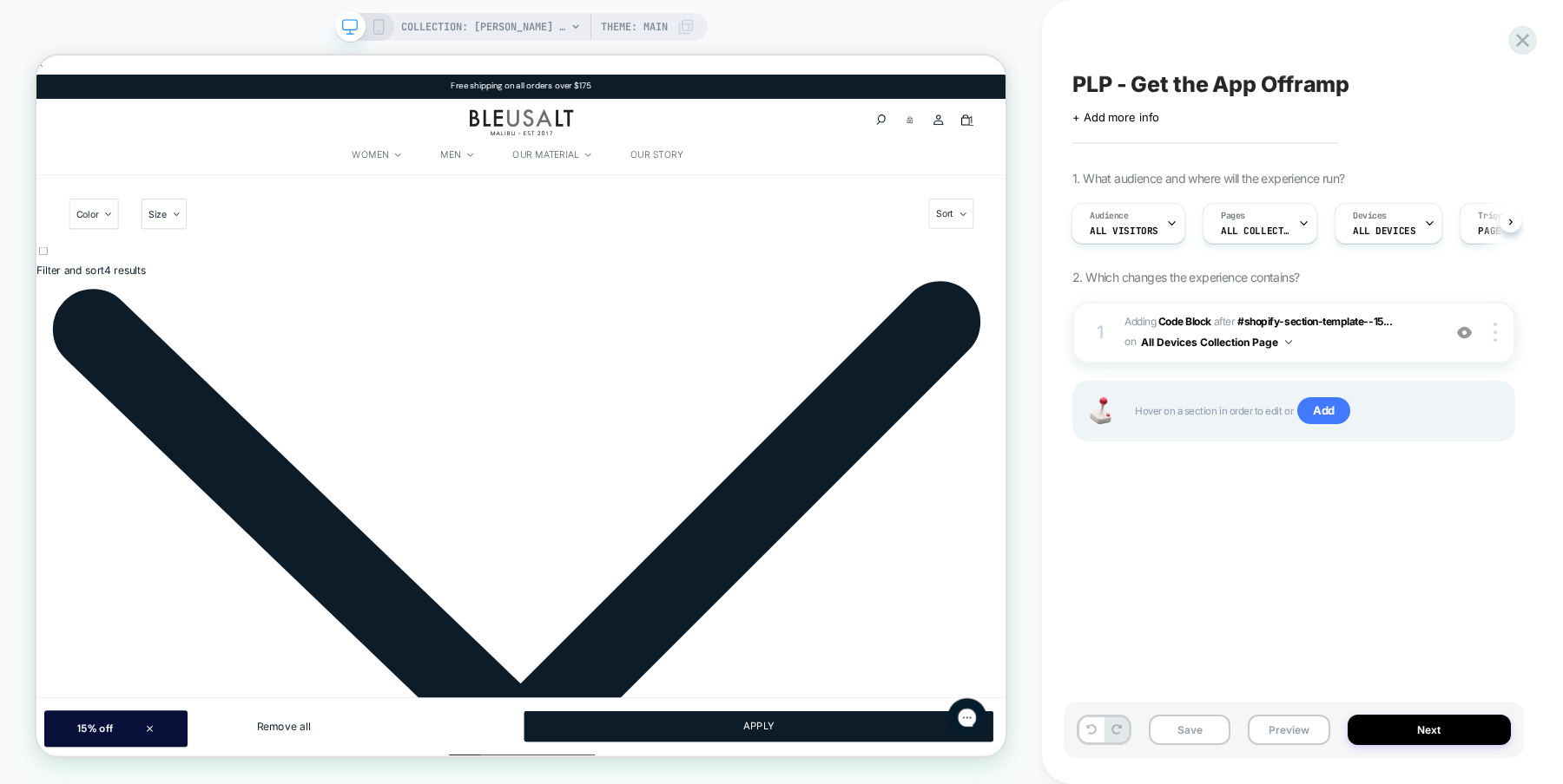
click at [1374, 534] on div "PLP - Get the App Offramp Click to edit experience details + Add more info 1. W…" at bounding box center [1293, 392] width 460 height 750
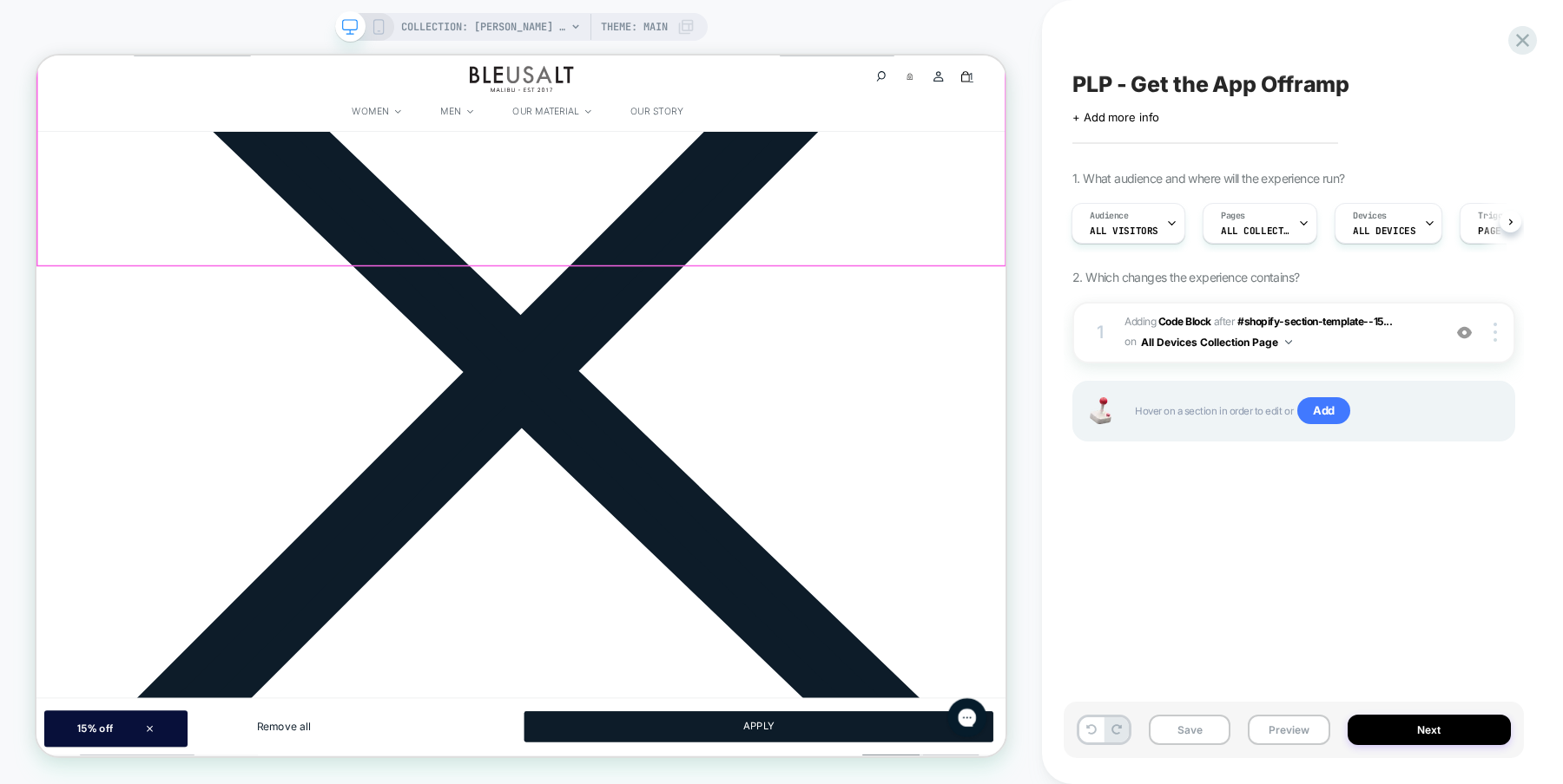
scroll to position [864, 0]
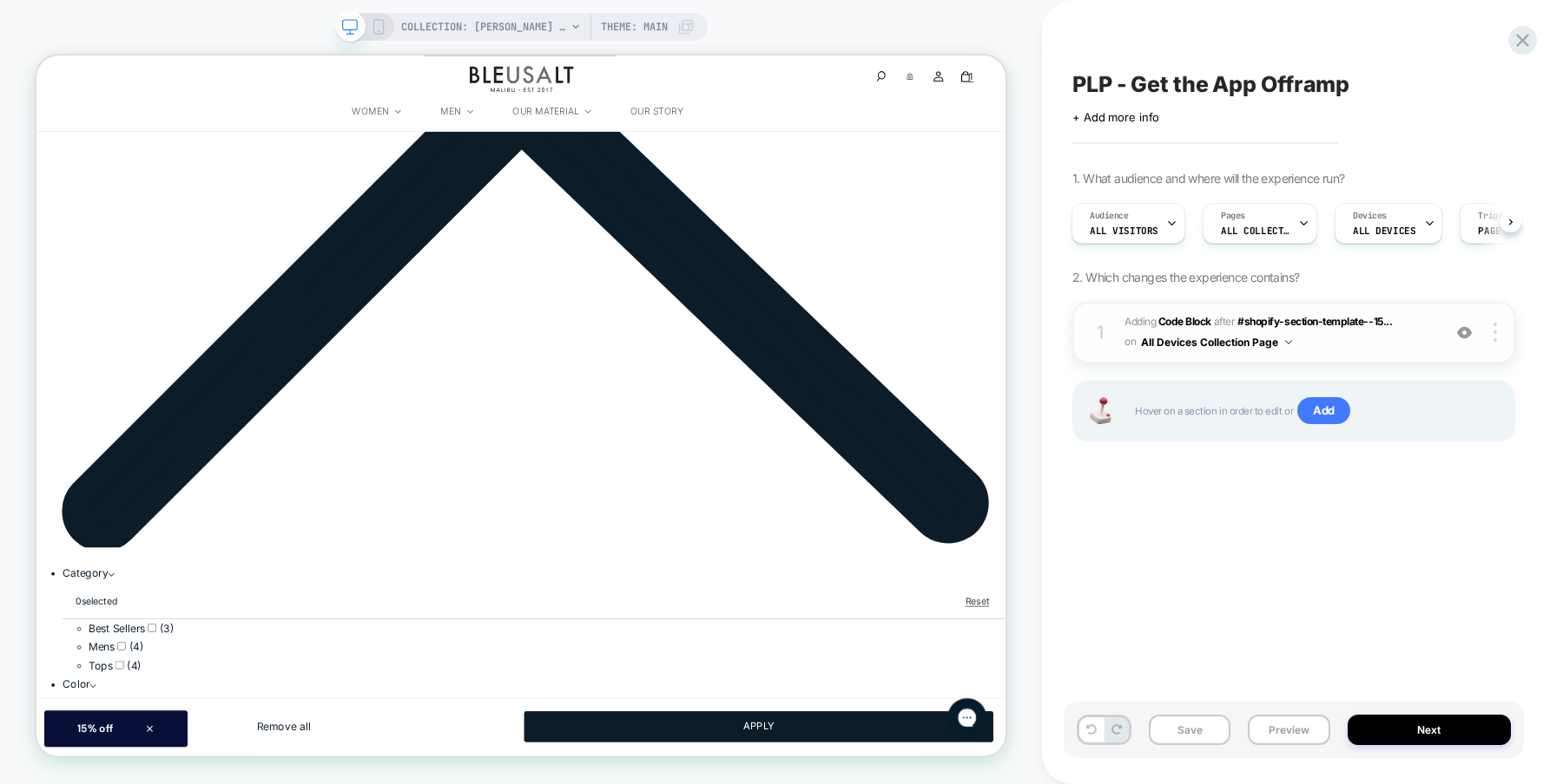
click at [1466, 331] on img at bounding box center [1464, 332] width 15 height 15
click at [1466, 334] on img at bounding box center [1464, 332] width 15 height 15
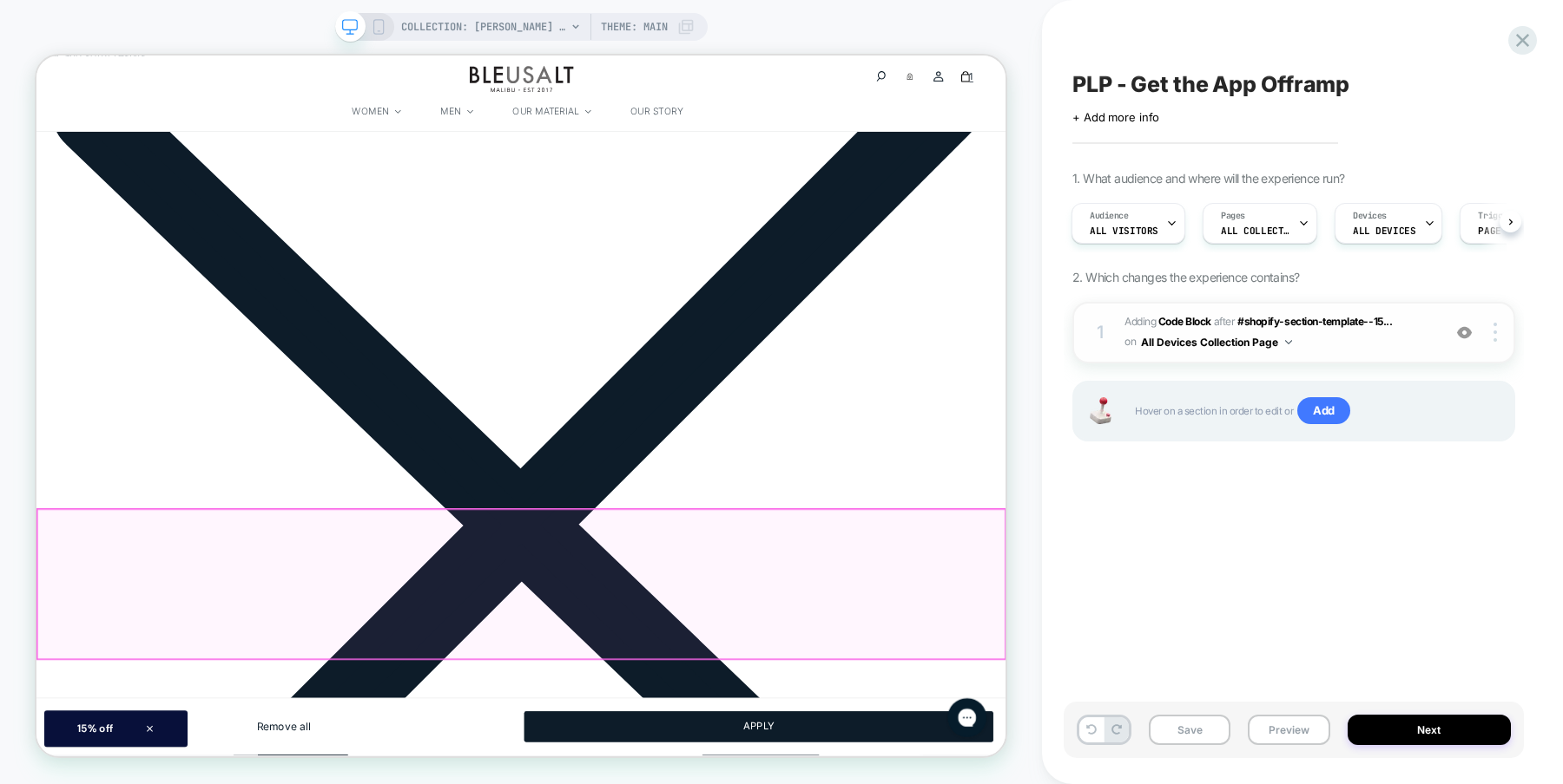
scroll to position [0, 0]
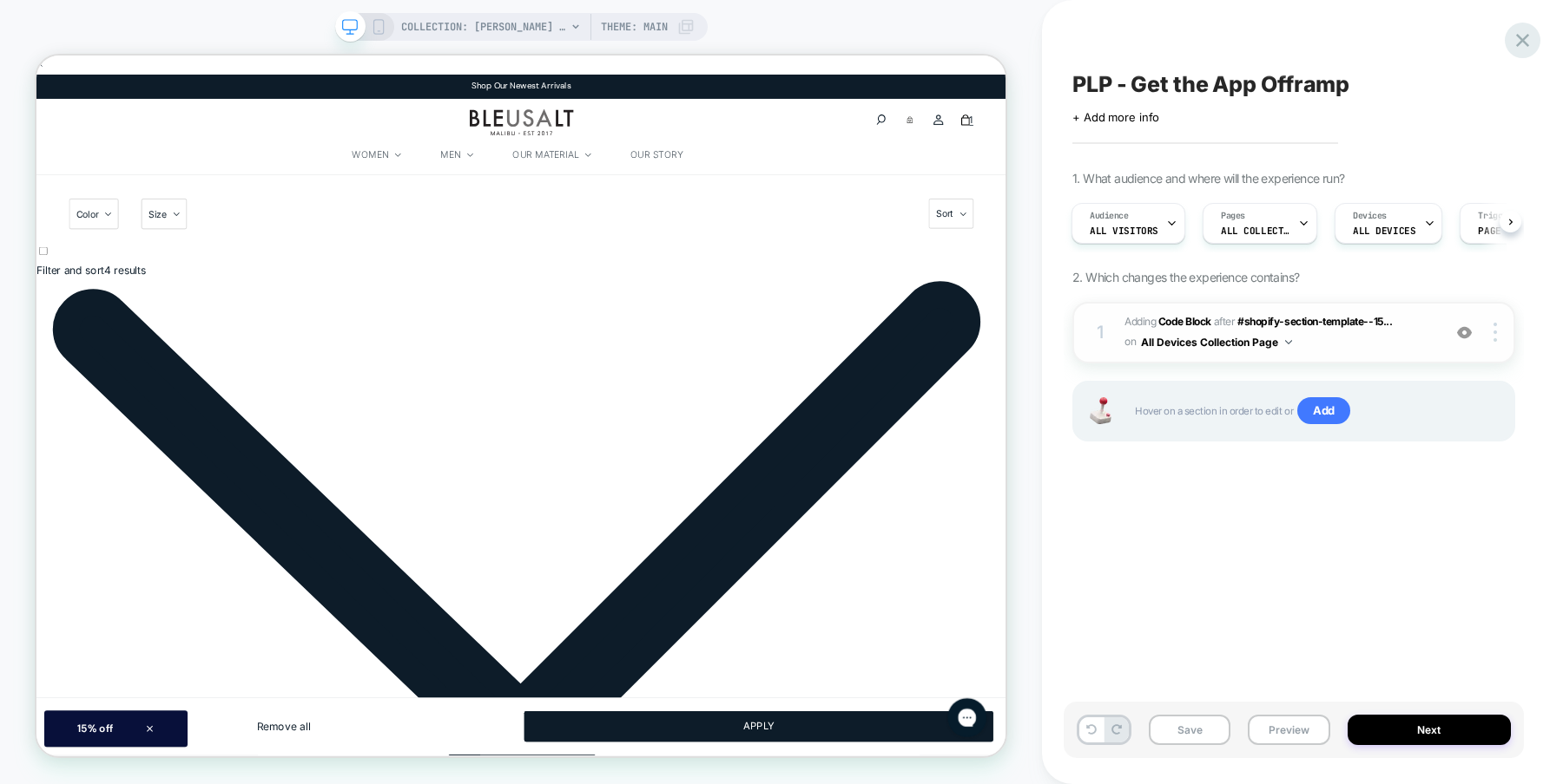
click at [1521, 37] on icon at bounding box center [1523, 40] width 24 height 24
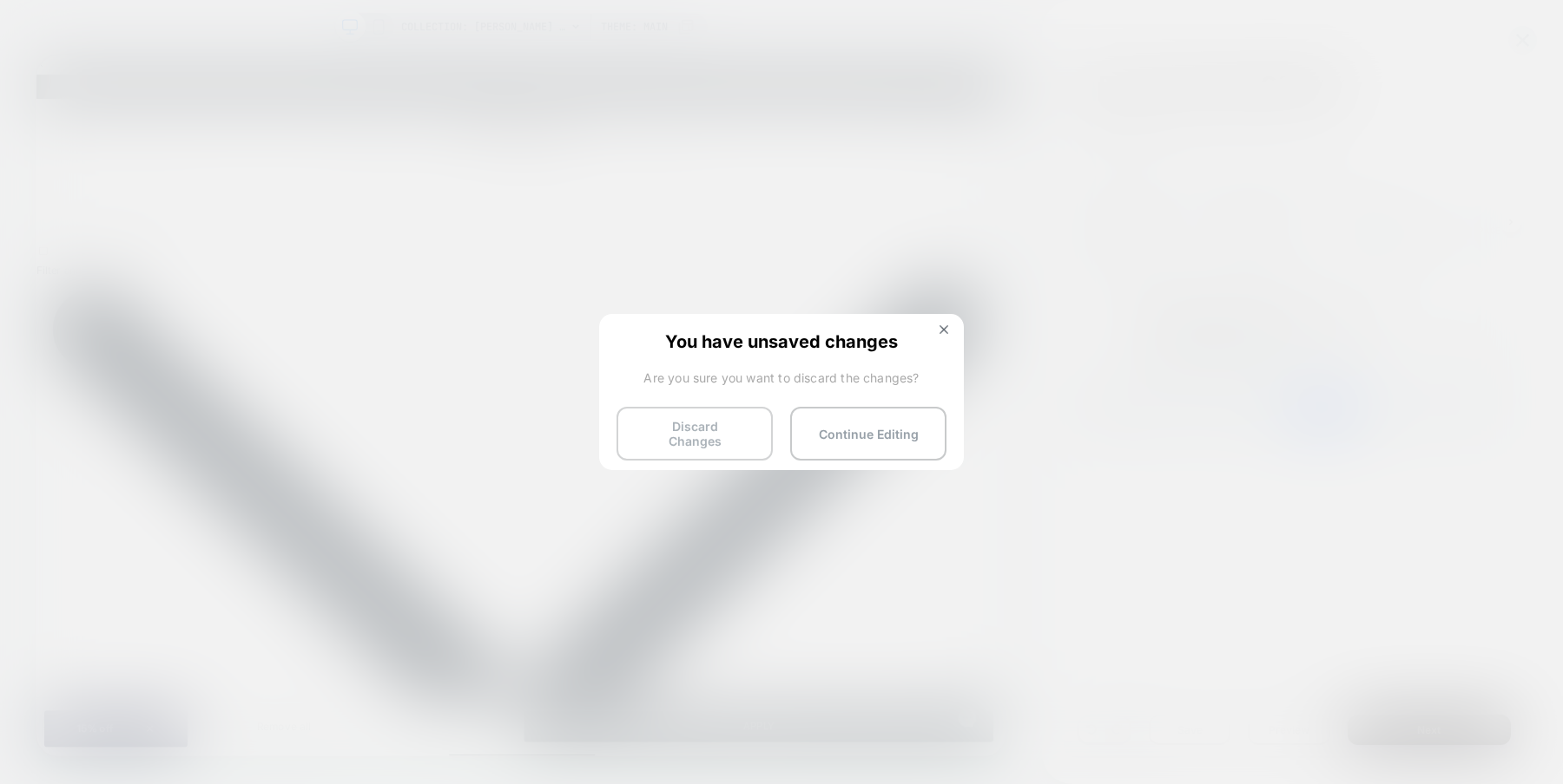
click at [709, 431] on button "Discard Changes" at bounding box center [694, 434] width 156 height 54
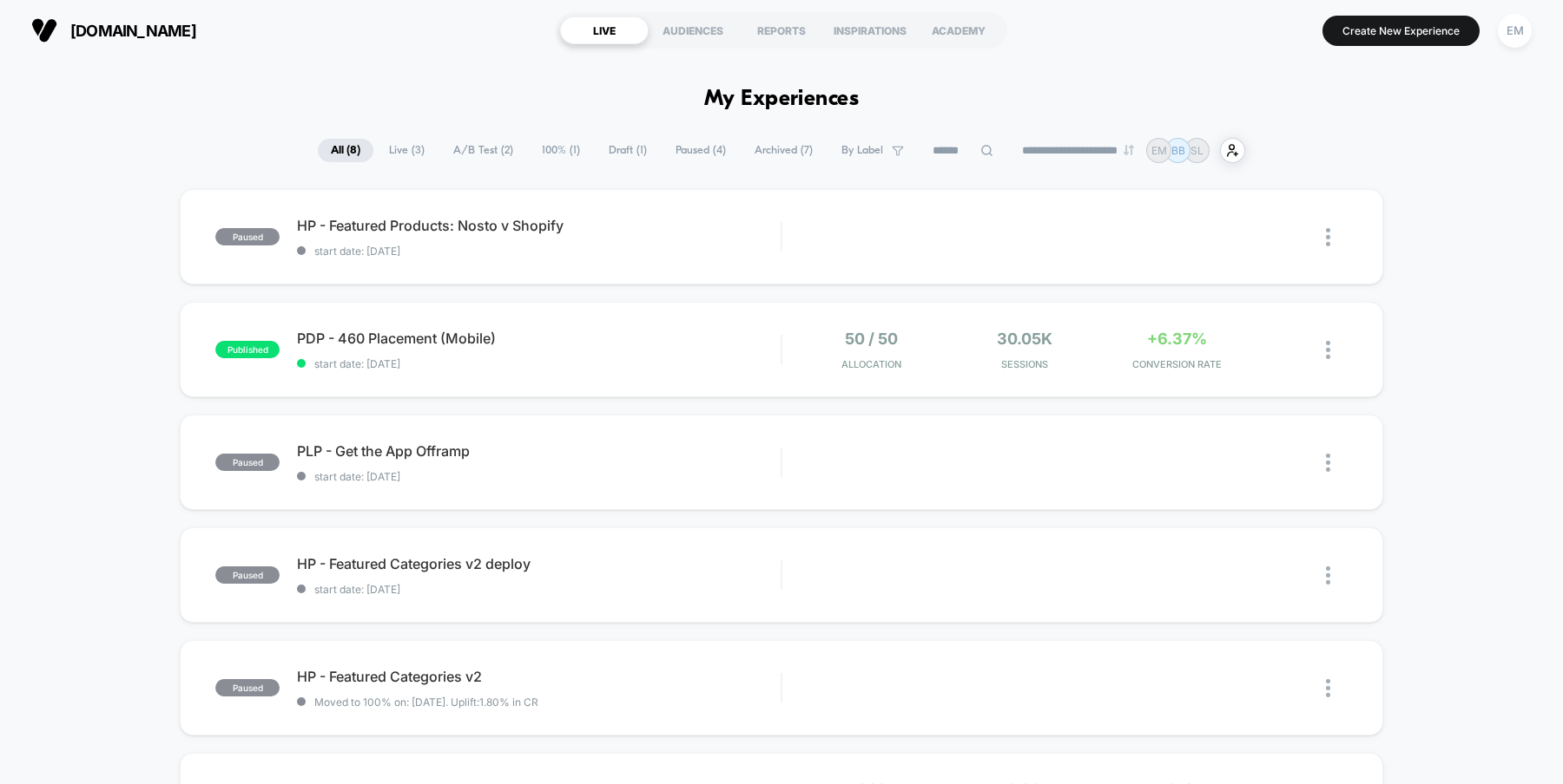
click at [1458, 144] on div "**********" at bounding box center [782, 151] width 1563 height 26
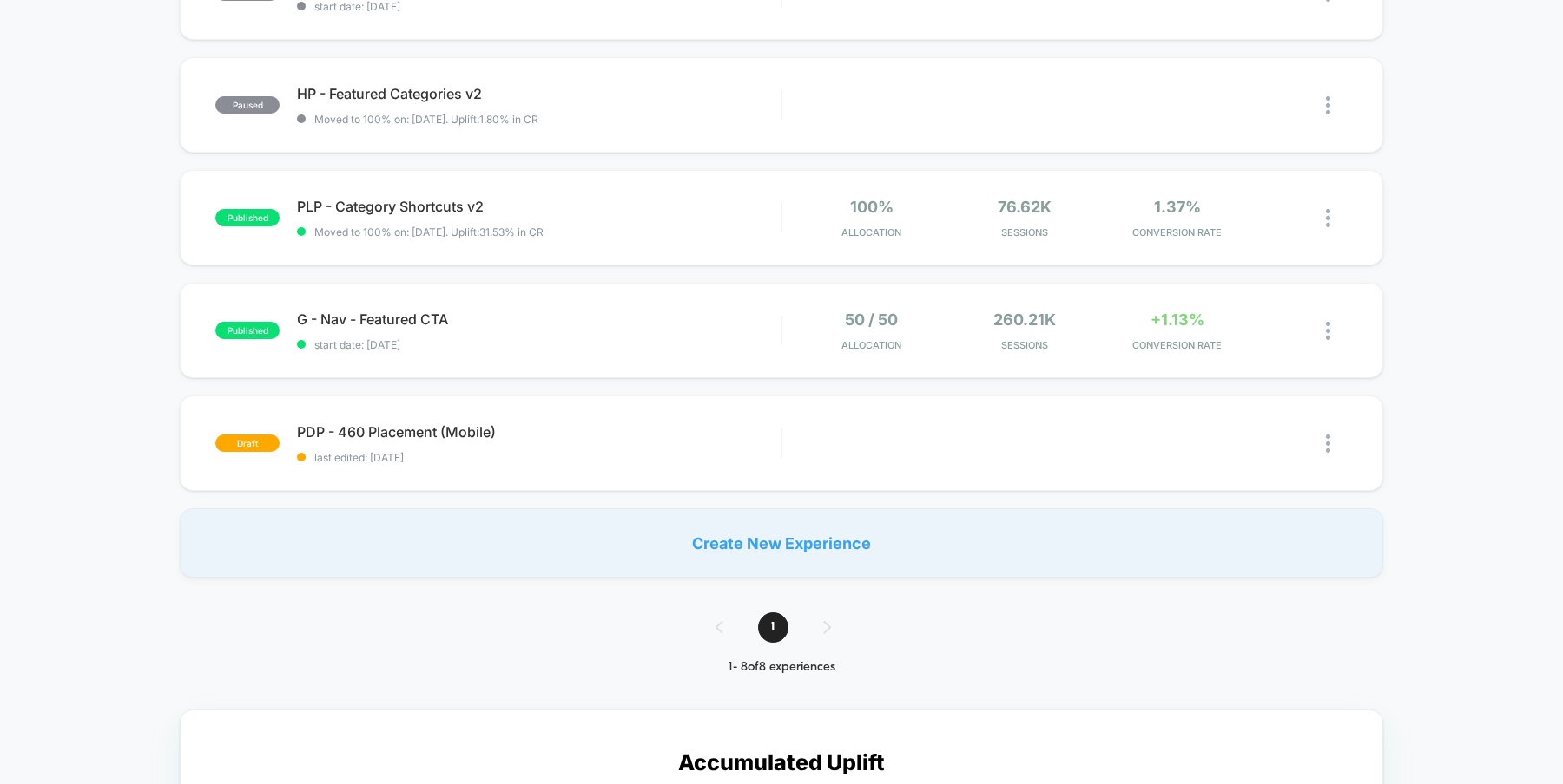
scroll to position [569, 0]
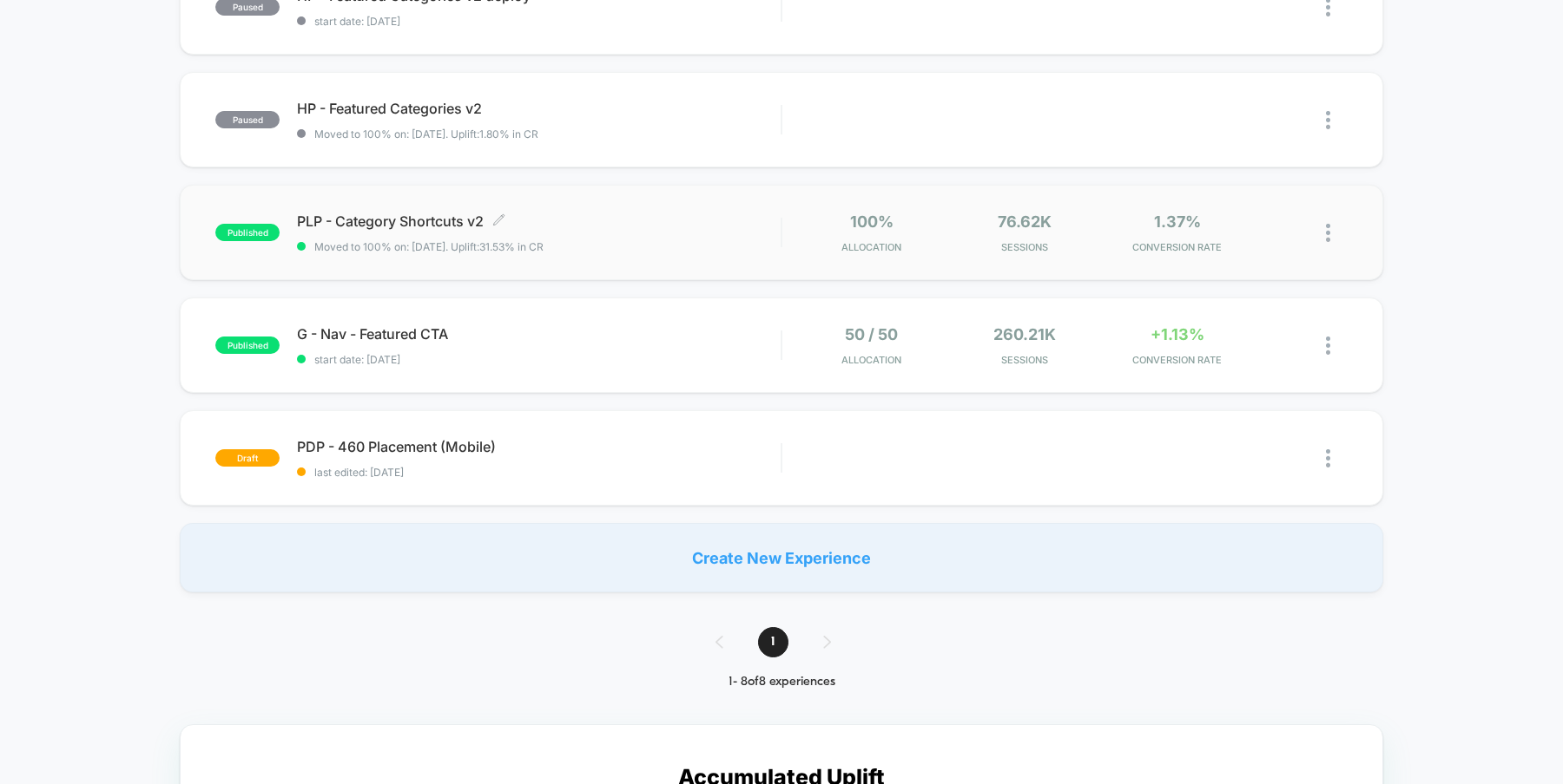
click at [654, 227] on span "PLP - Category Shortcuts v2 Click to edit experience details" at bounding box center [538, 221] width 483 height 18
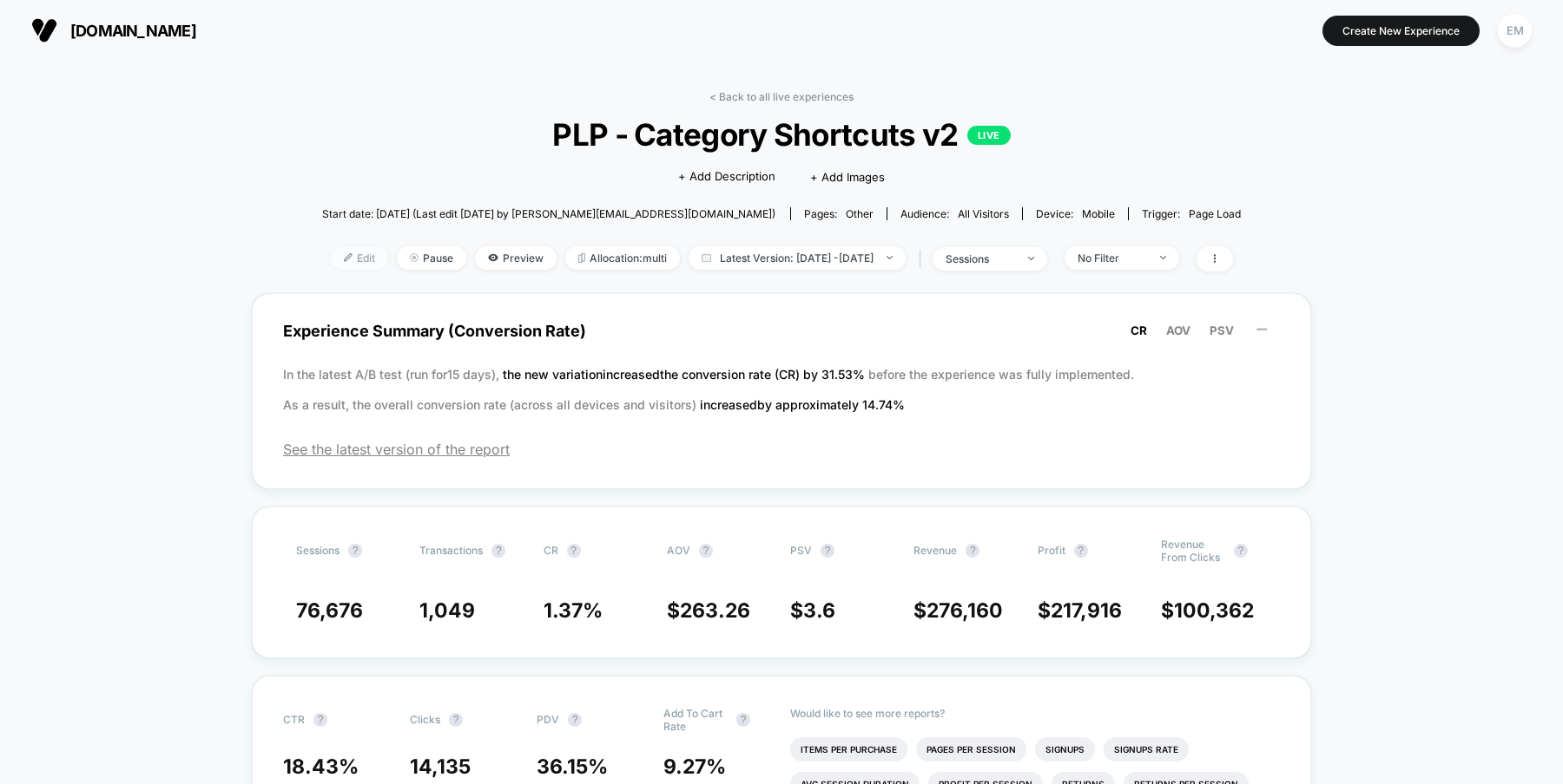
click at [344, 259] on img at bounding box center [347, 258] width 9 height 9
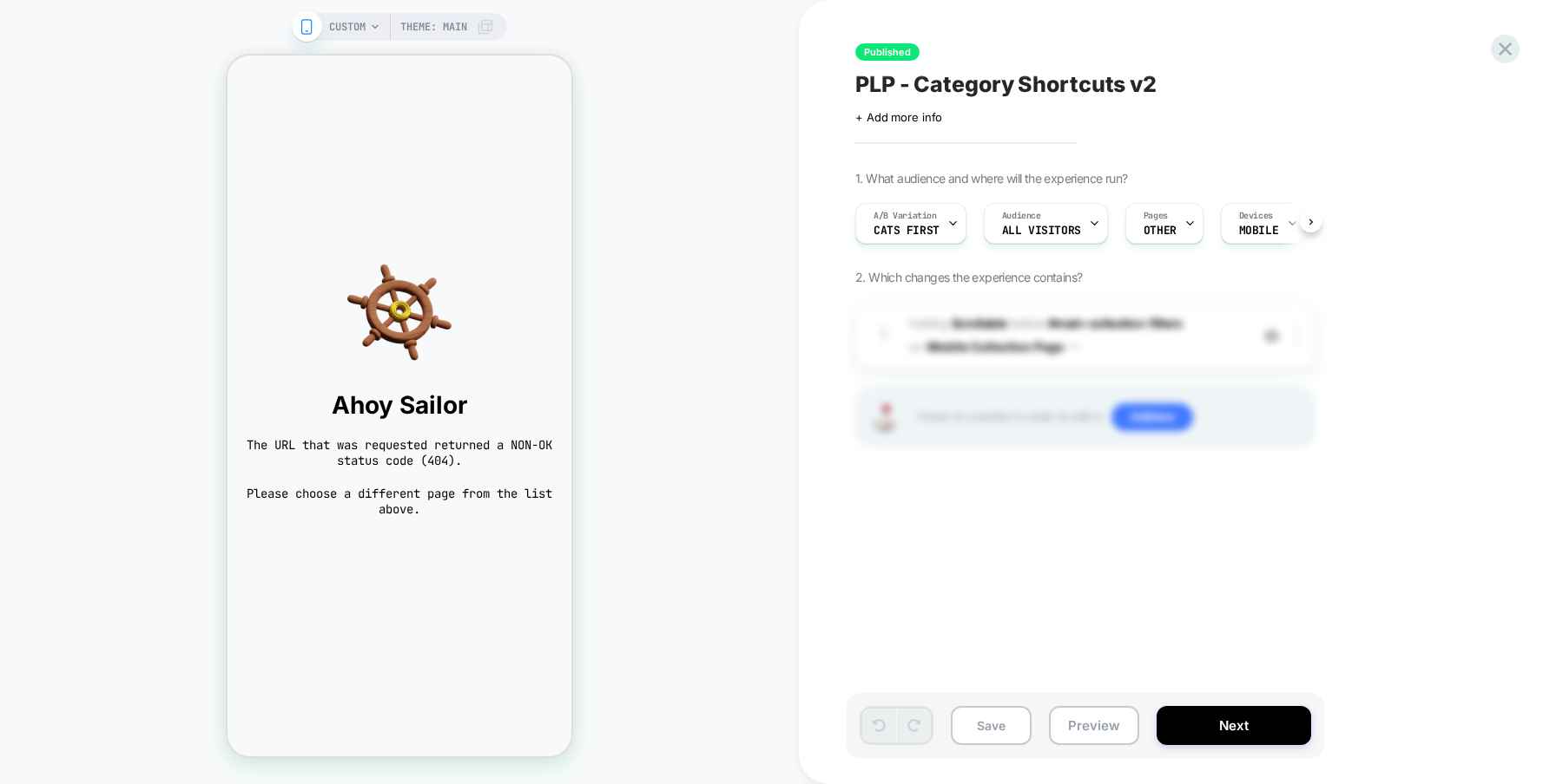
scroll to position [0, 1]
click at [1165, 224] on span "OTHER" at bounding box center [1159, 230] width 33 height 12
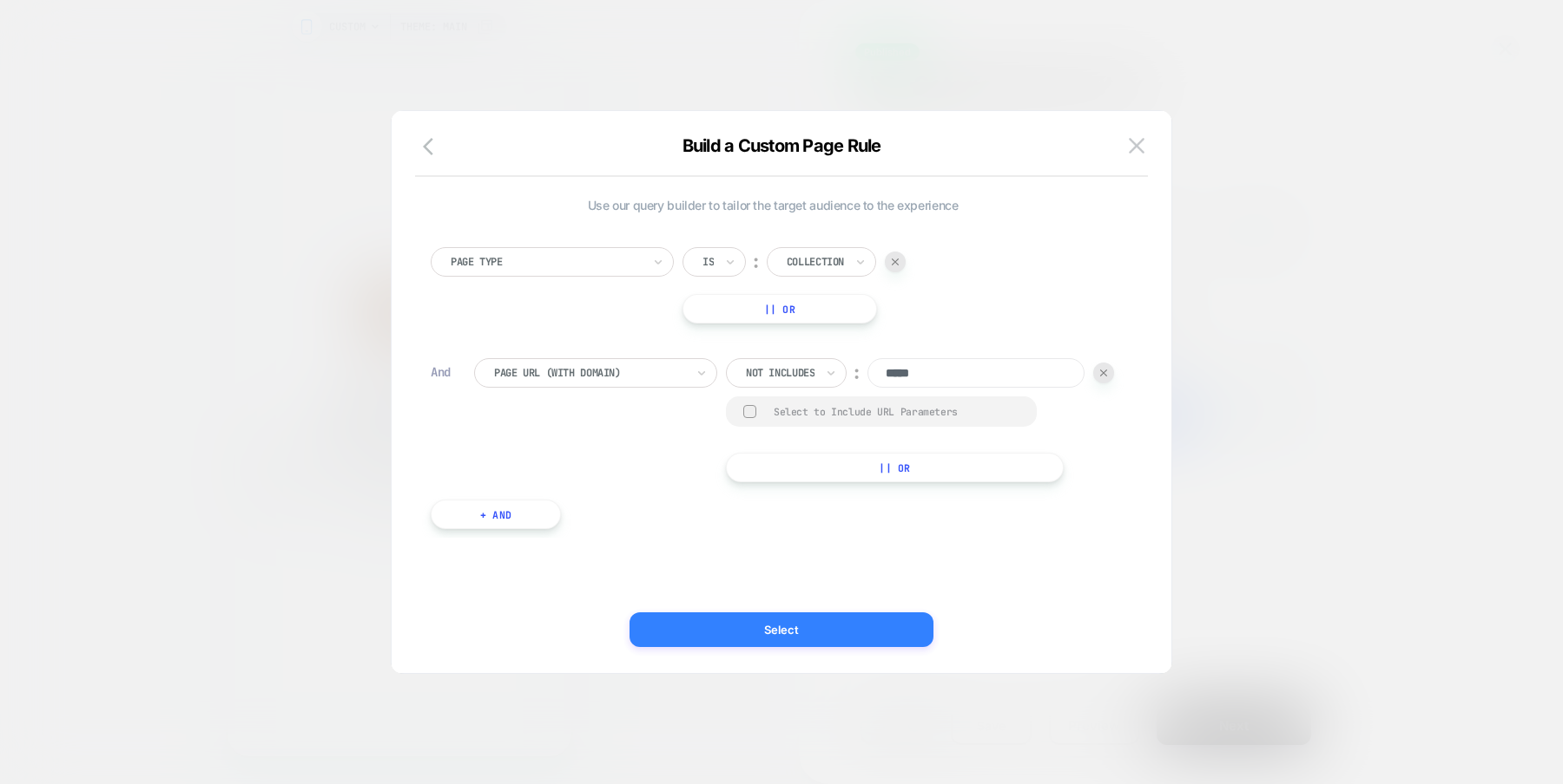
click at [781, 616] on button "Select" at bounding box center [781, 630] width 304 height 34
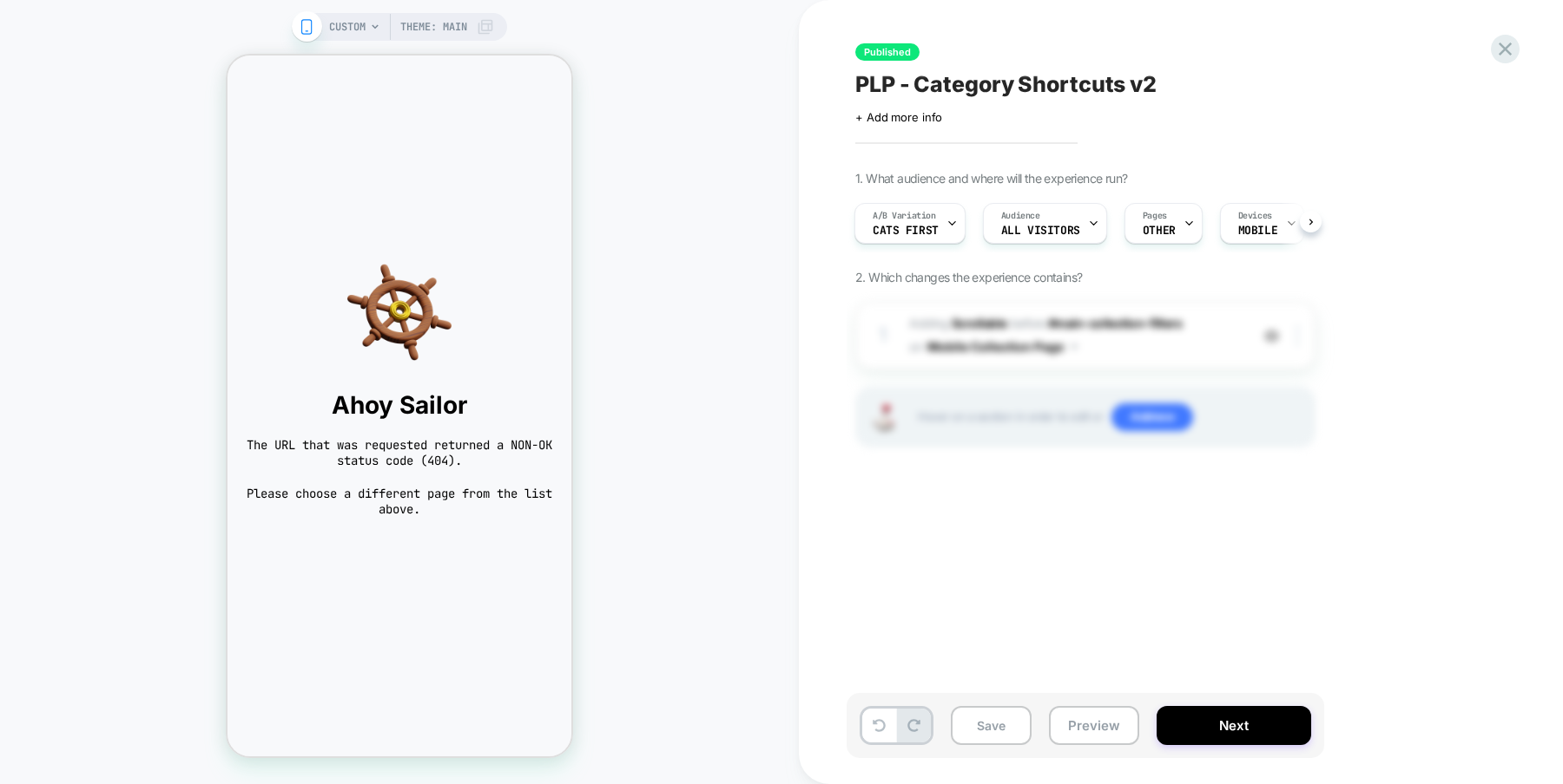
click at [351, 30] on span "CUSTOM" at bounding box center [346, 27] width 36 height 28
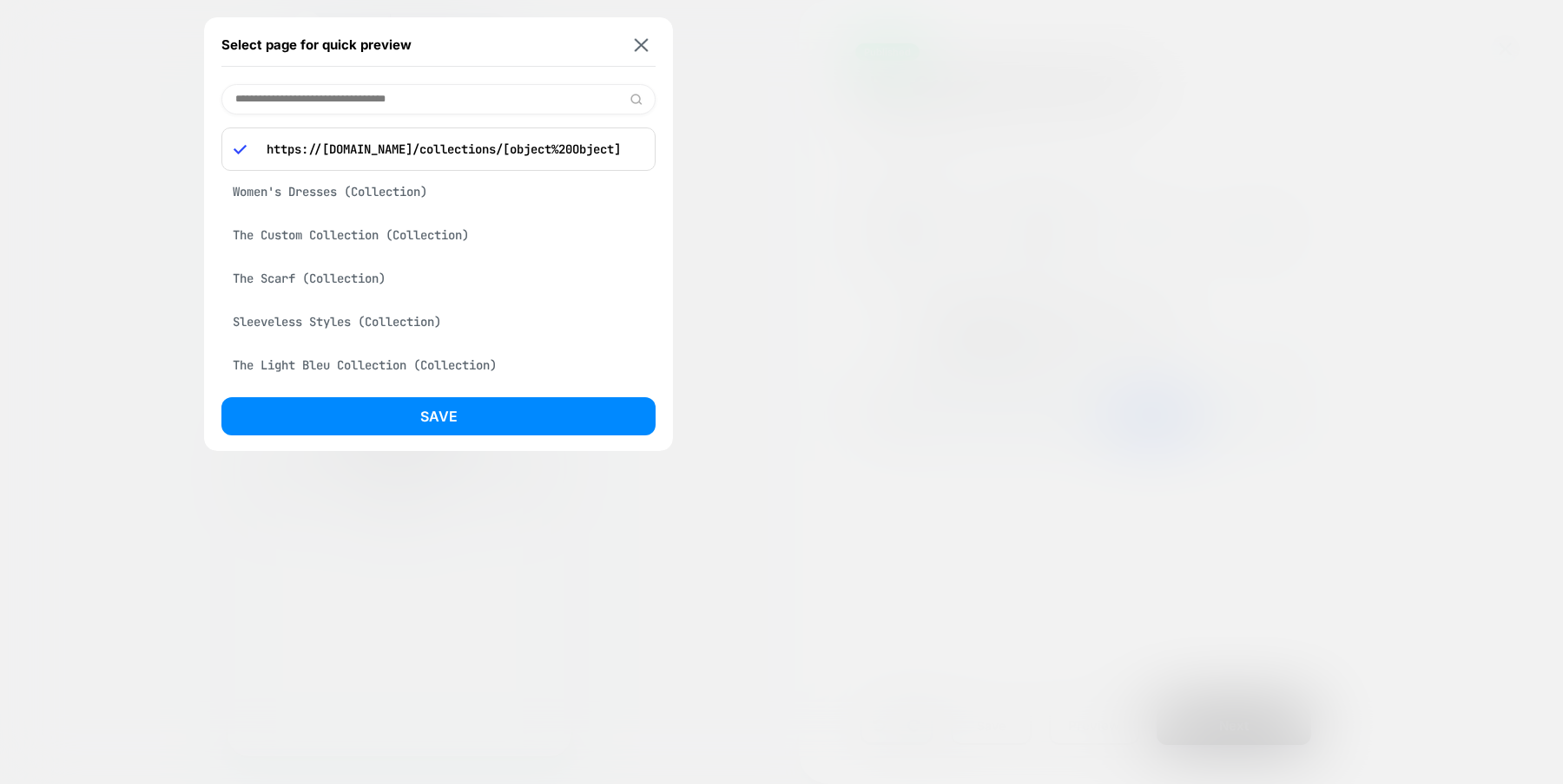
click at [305, 186] on div "Women's Dresses (Collection)" at bounding box center [438, 192] width 434 height 33
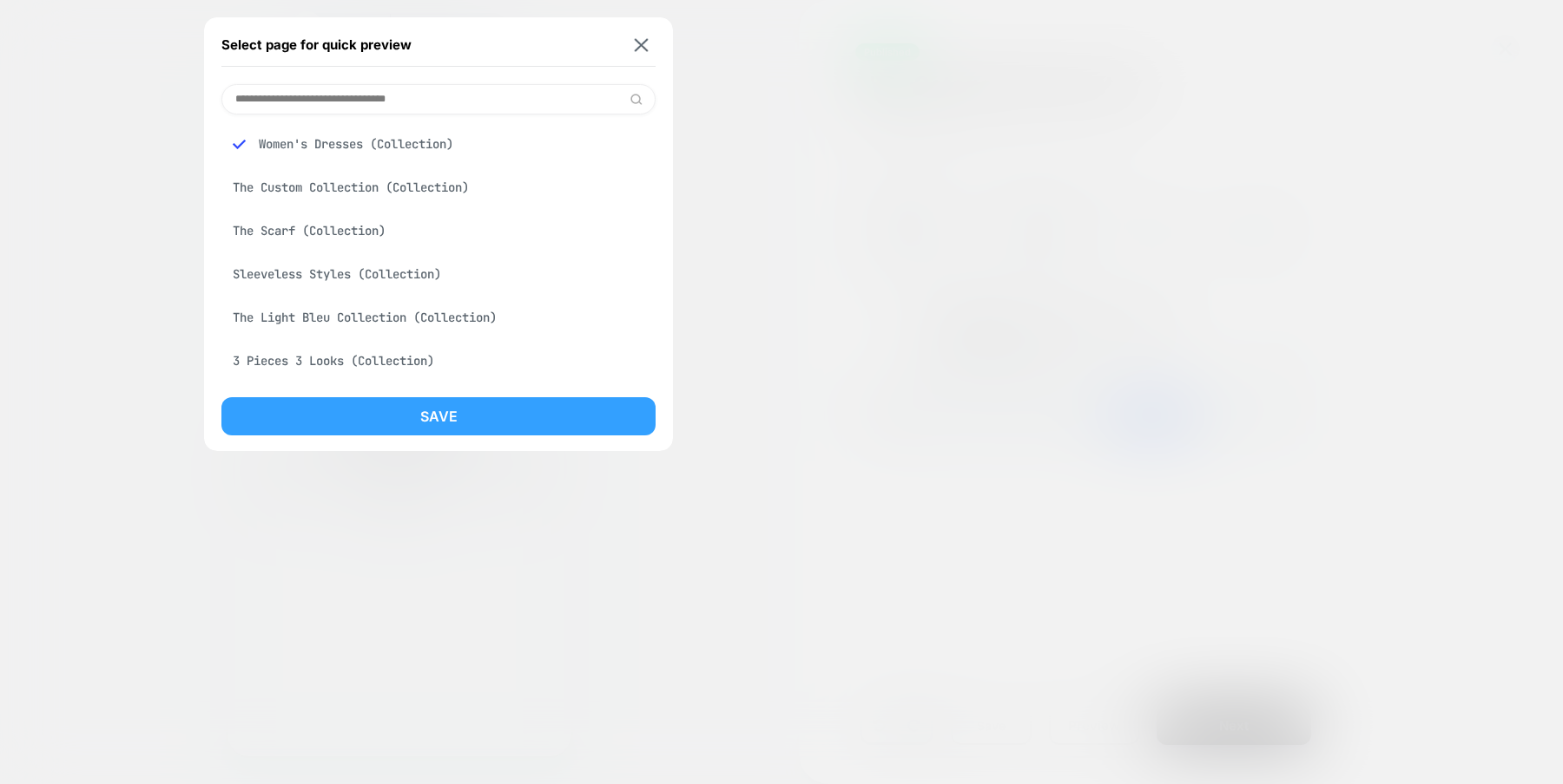
click at [426, 412] on button "Save" at bounding box center [438, 416] width 434 height 38
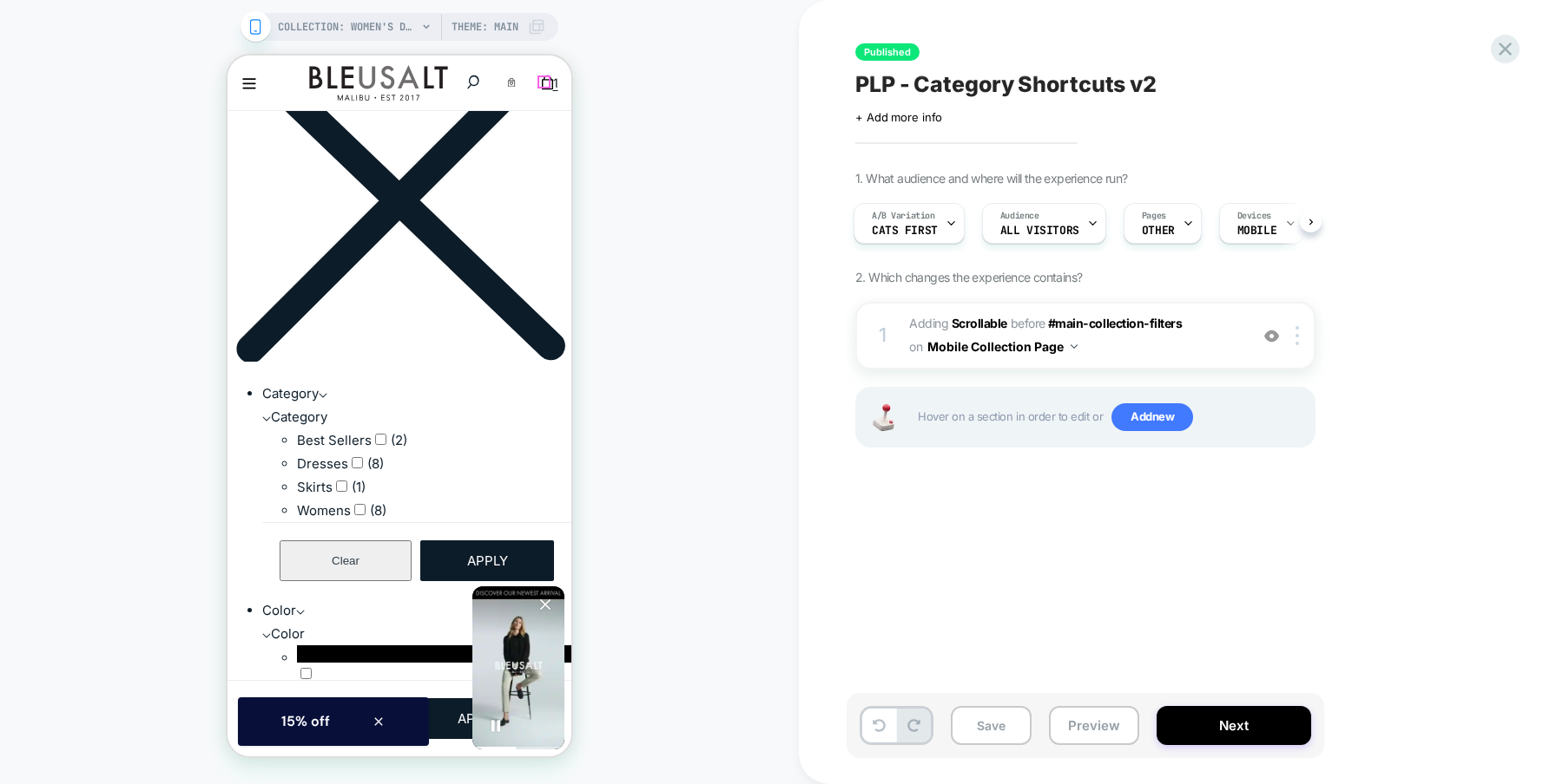
scroll to position [0, 0]
click at [855, 81] on icon "Close" at bounding box center [861, 82] width 13 height 13
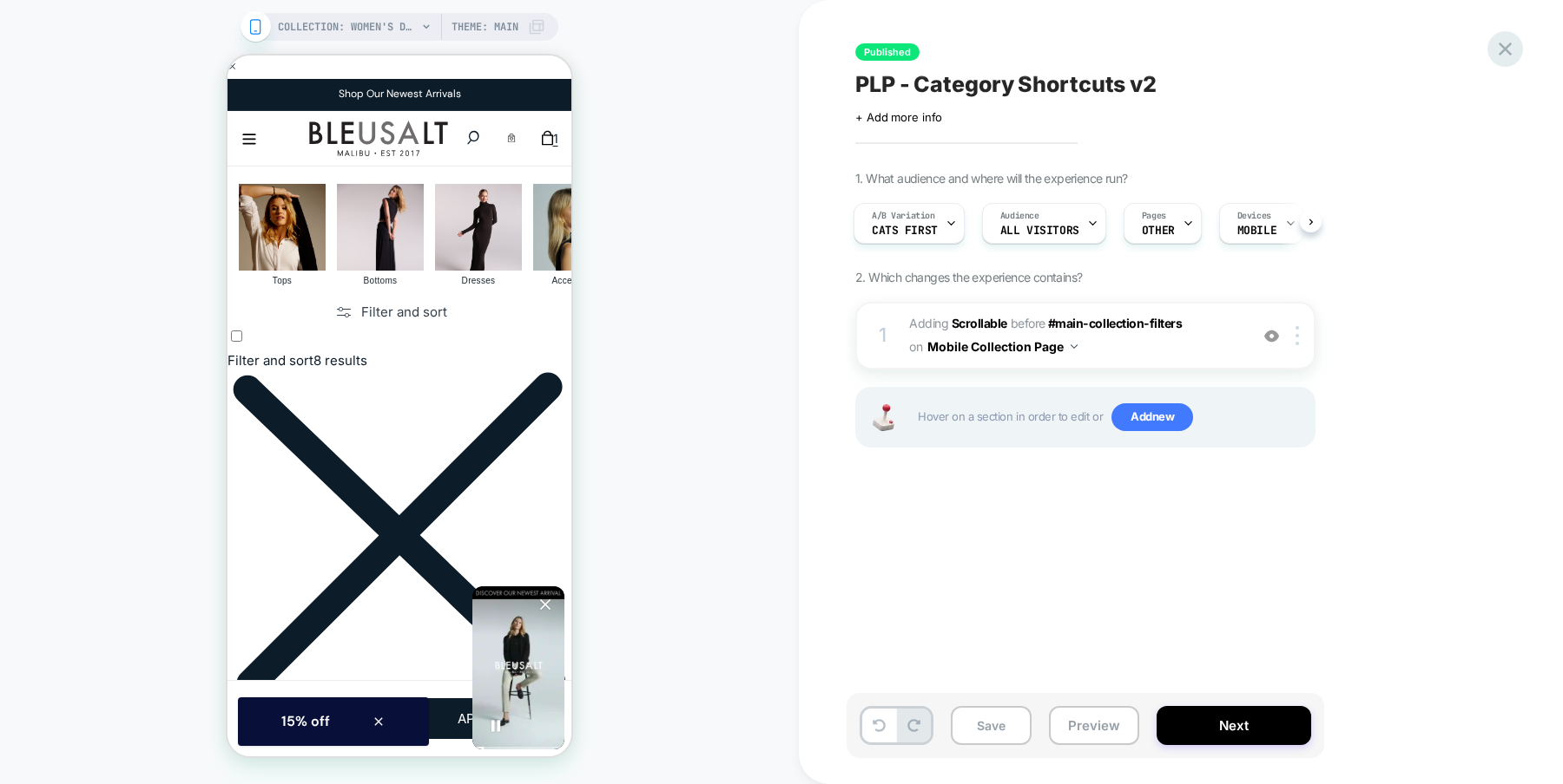
click at [1505, 48] on icon at bounding box center [1504, 48] width 13 height 13
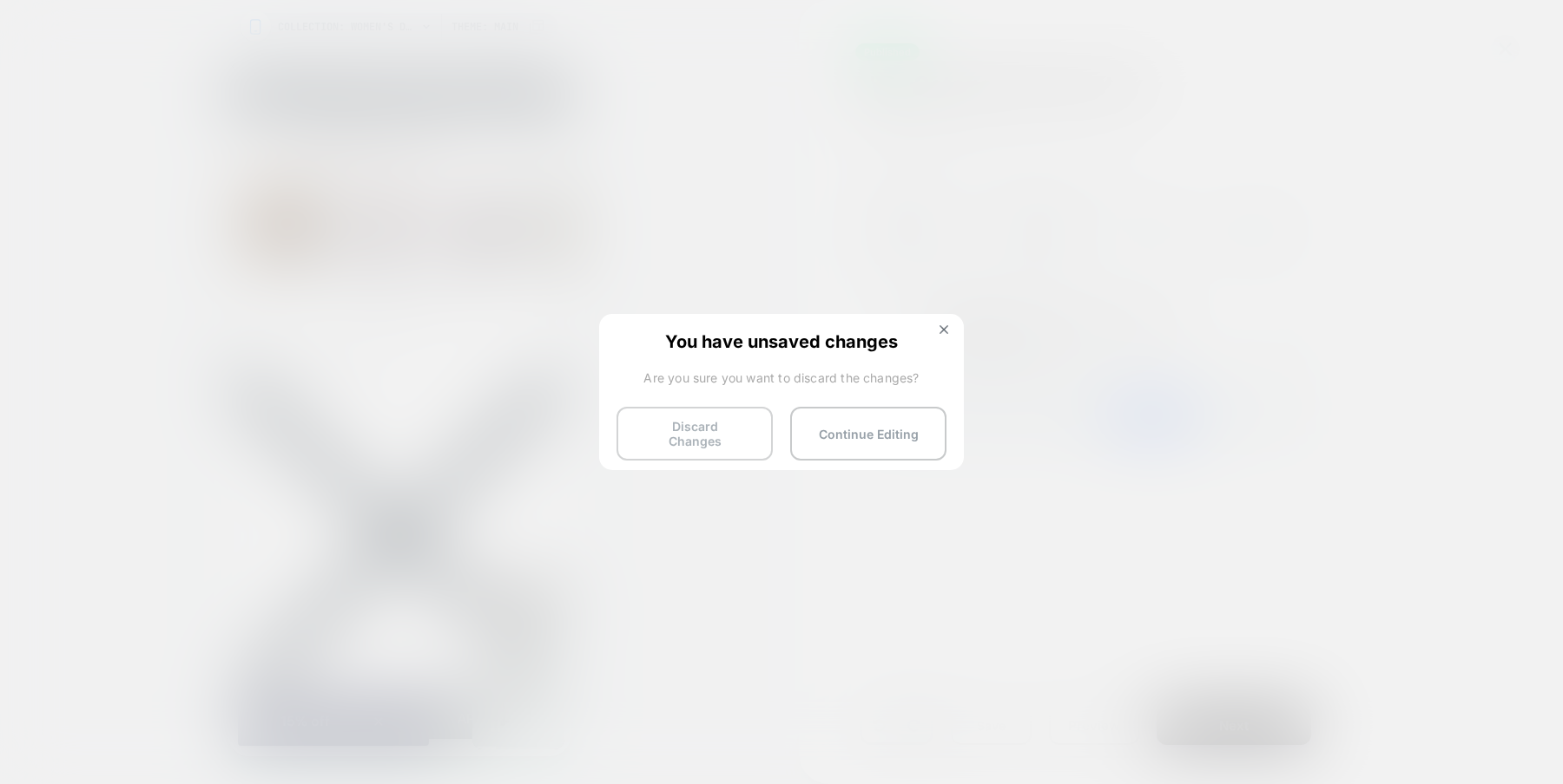
click at [715, 424] on button "Discard Changes" at bounding box center [694, 434] width 156 height 54
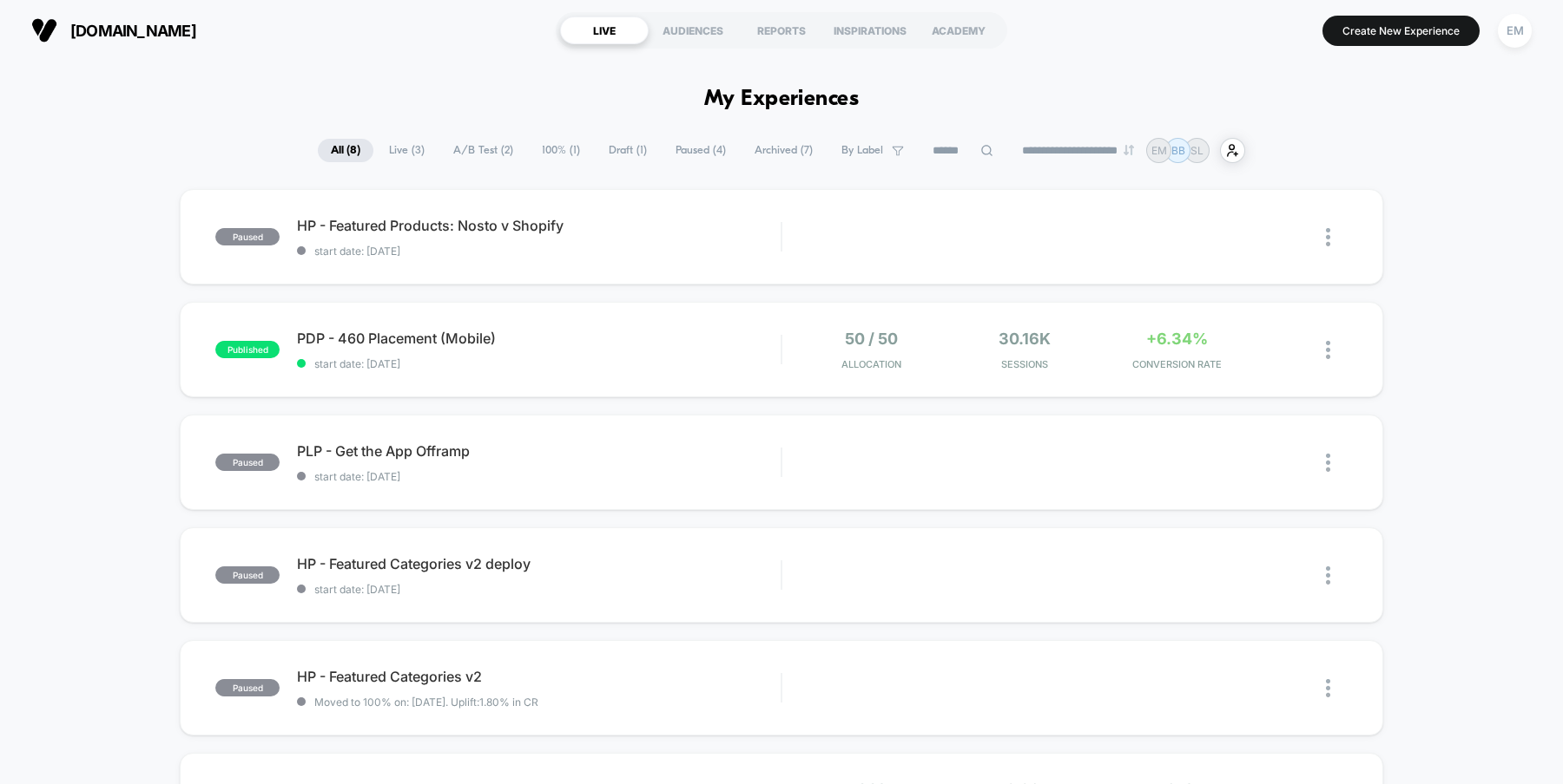
click at [761, 151] on span "Archived ( 7 )" at bounding box center [783, 151] width 85 height 24
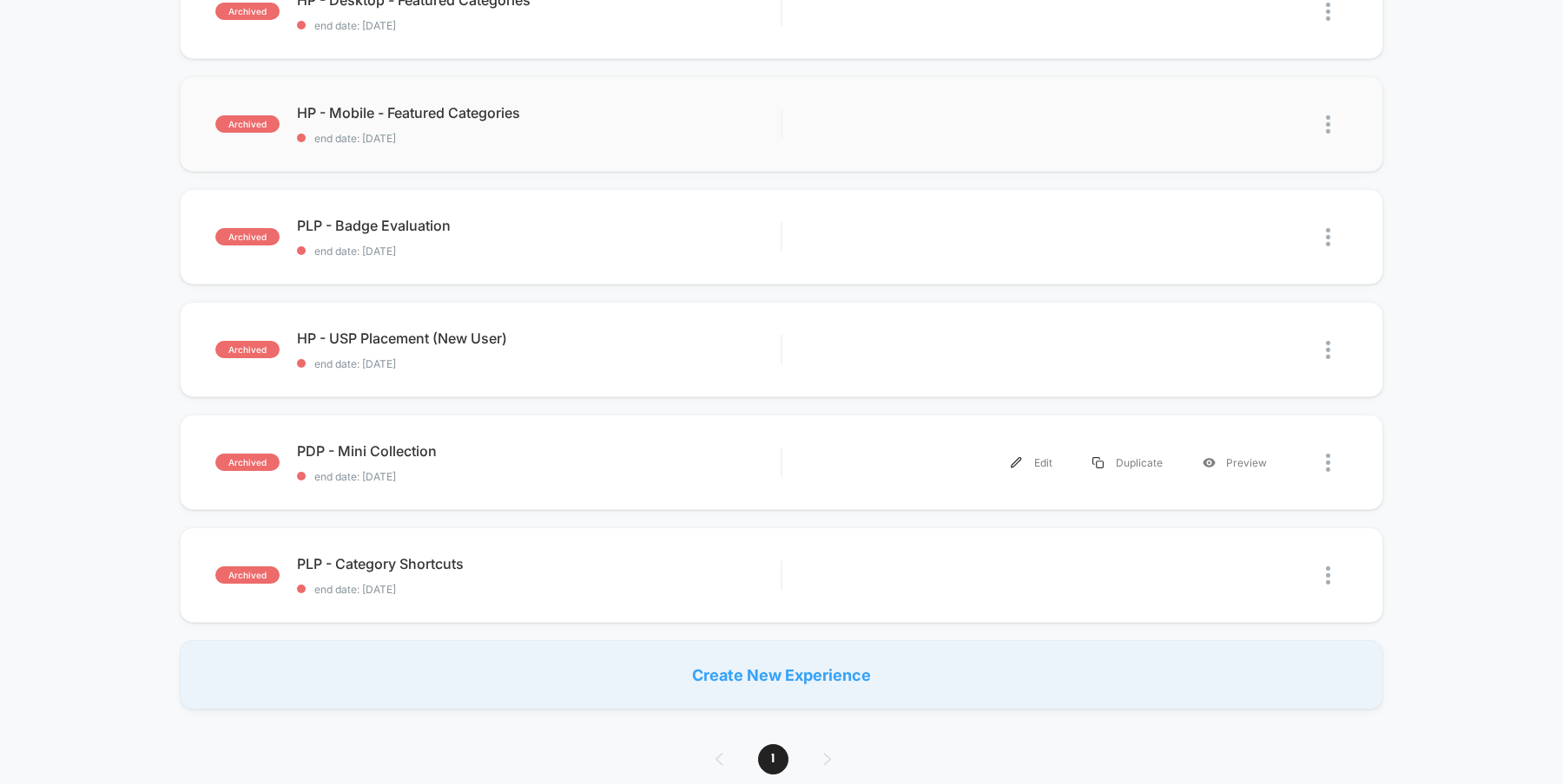
scroll to position [360, 0]
